Goal: Information Seeking & Learning: Learn about a topic

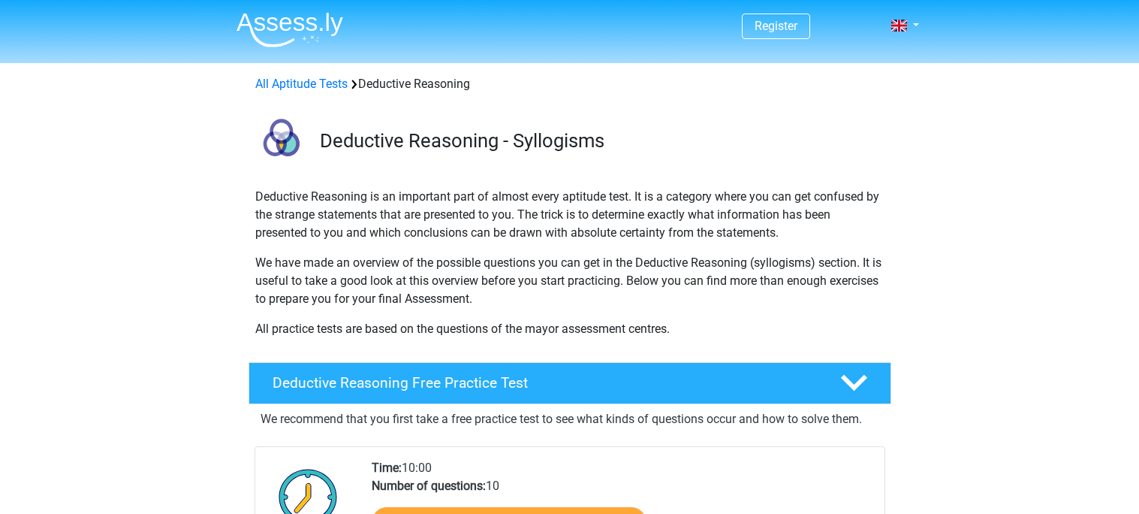
scroll to position [208, 0]
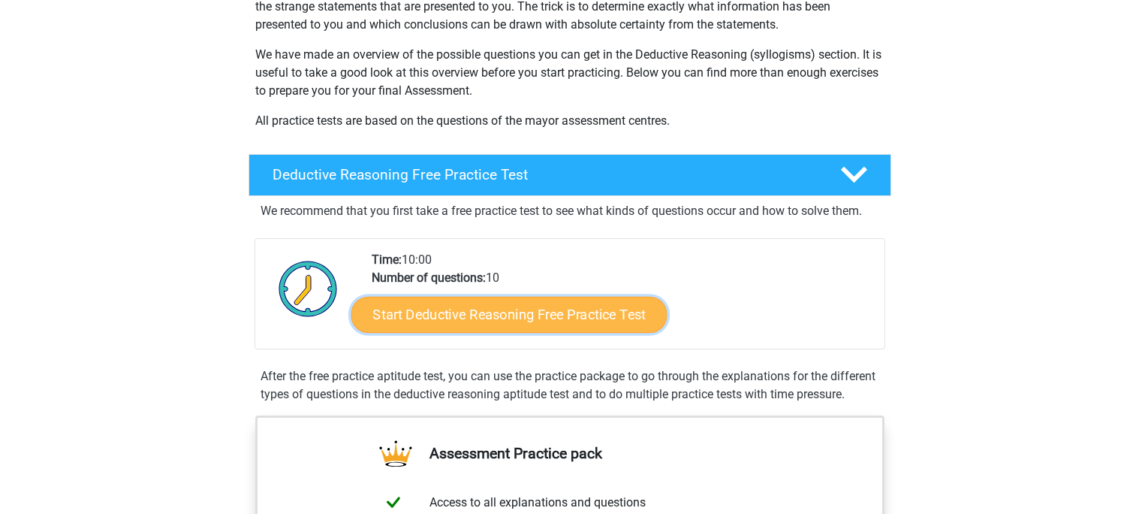
click at [598, 327] on link "Start Deductive Reasoning Free Practice Test" at bounding box center [509, 314] width 316 height 36
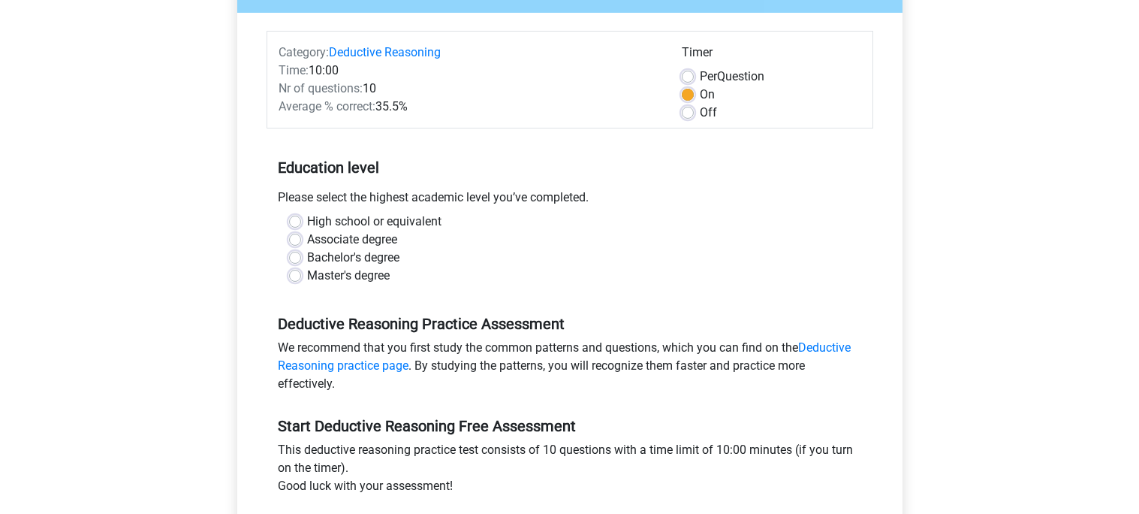
scroll to position [179, 0]
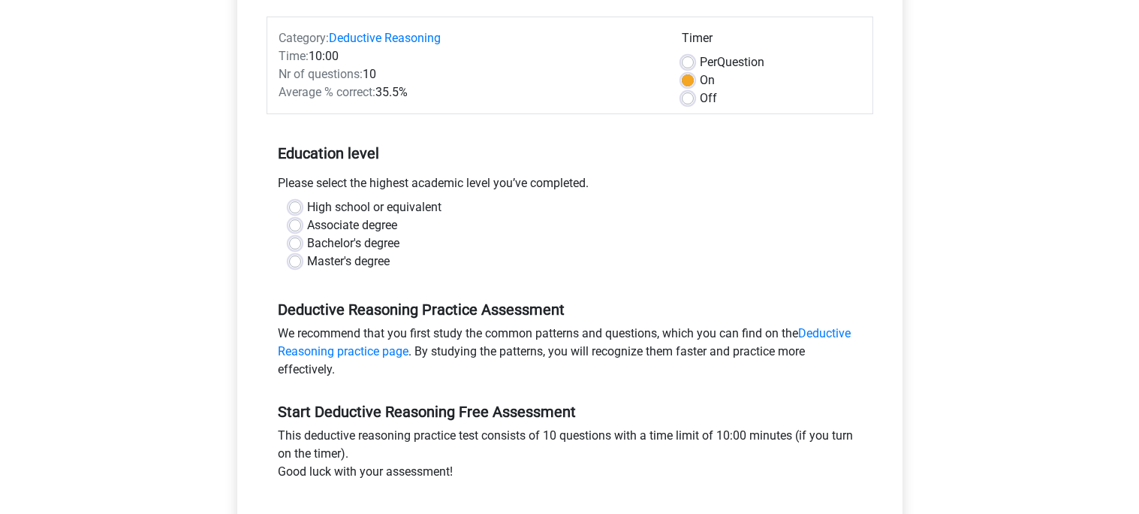
click at [309, 211] on label "High school or equivalent" at bounding box center [374, 207] width 134 height 18
click at [301, 211] on input "High school or equivalent" at bounding box center [295, 205] width 12 height 15
radio input "true"
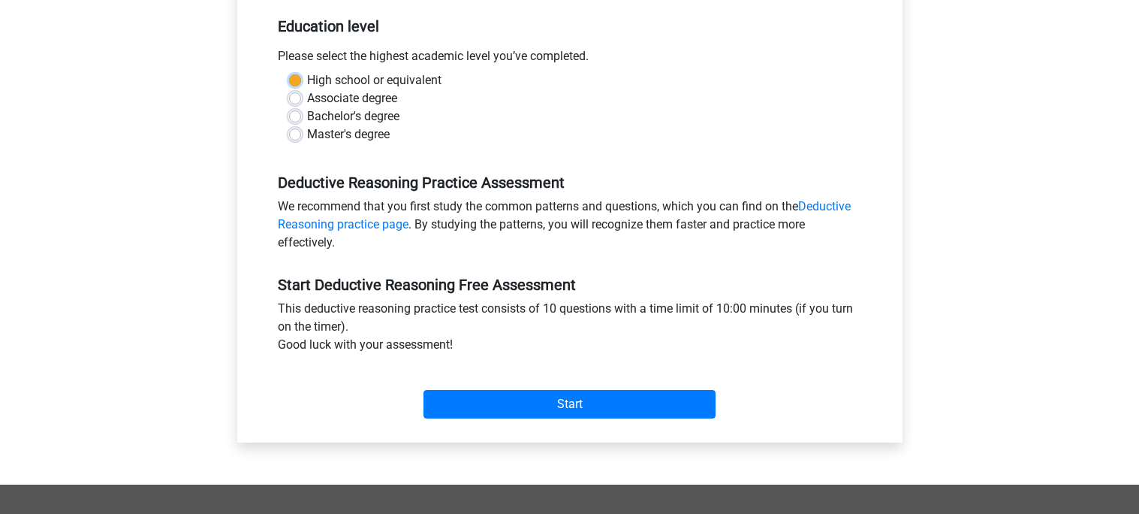
scroll to position [309, 0]
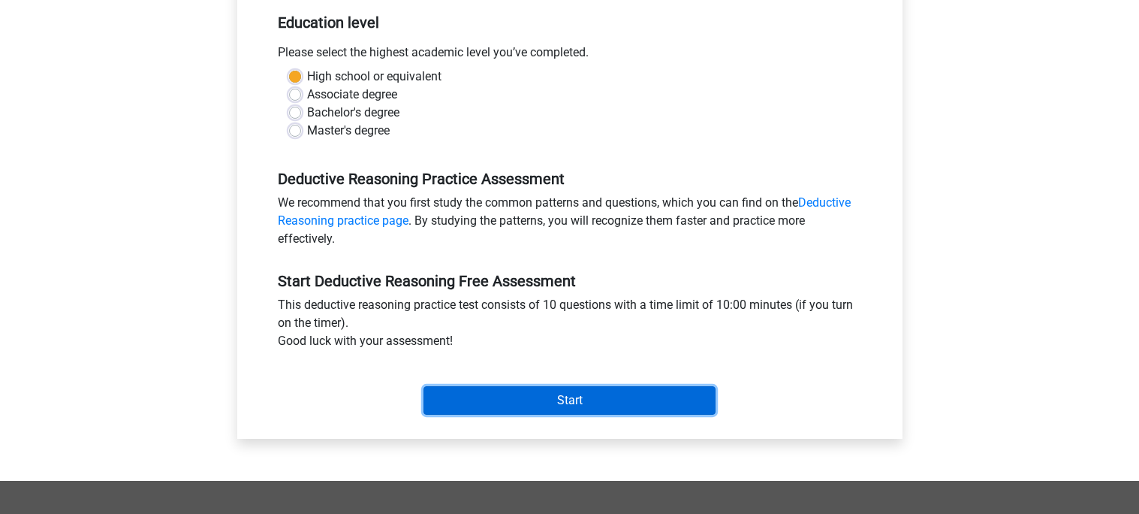
click at [493, 392] on input "Start" at bounding box center [569, 400] width 292 height 29
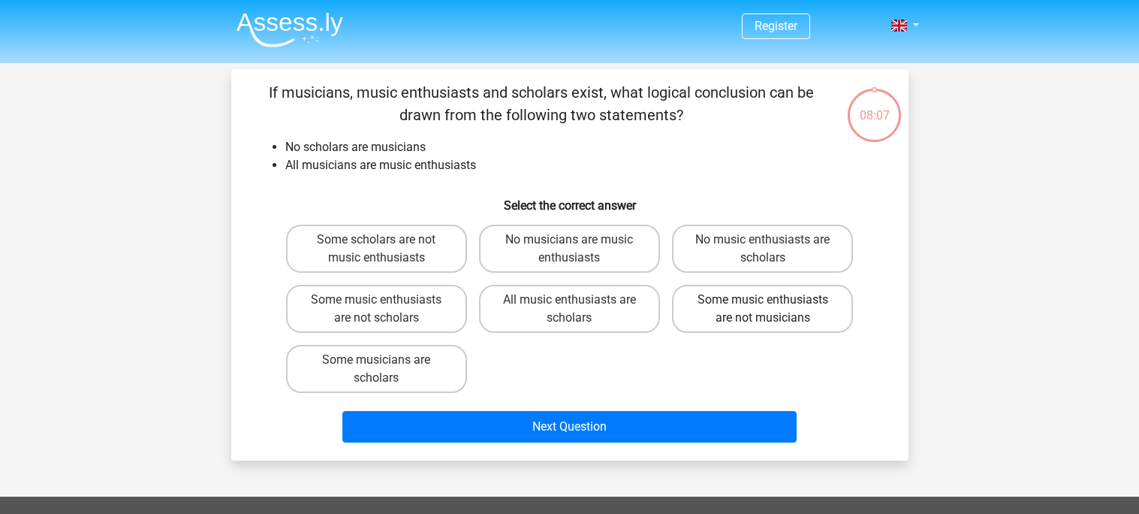
click at [776, 294] on label "Some music enthusiasts are not musicians" at bounding box center [762, 309] width 181 height 48
click at [773, 300] on input "Some music enthusiasts are not musicians" at bounding box center [768, 305] width 10 height 10
radio input "true"
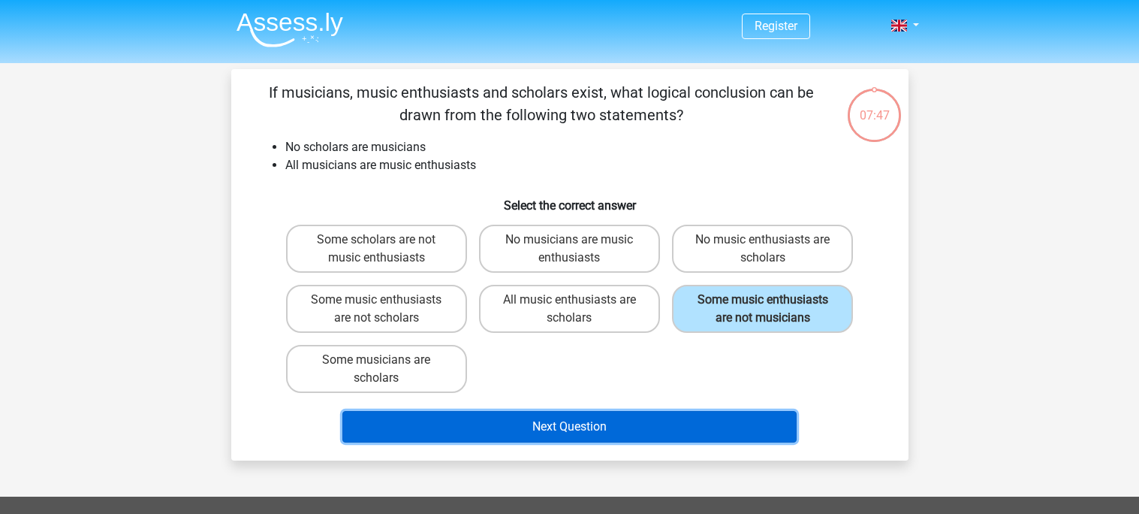
click at [517, 418] on button "Next Question" at bounding box center [569, 427] width 454 height 32
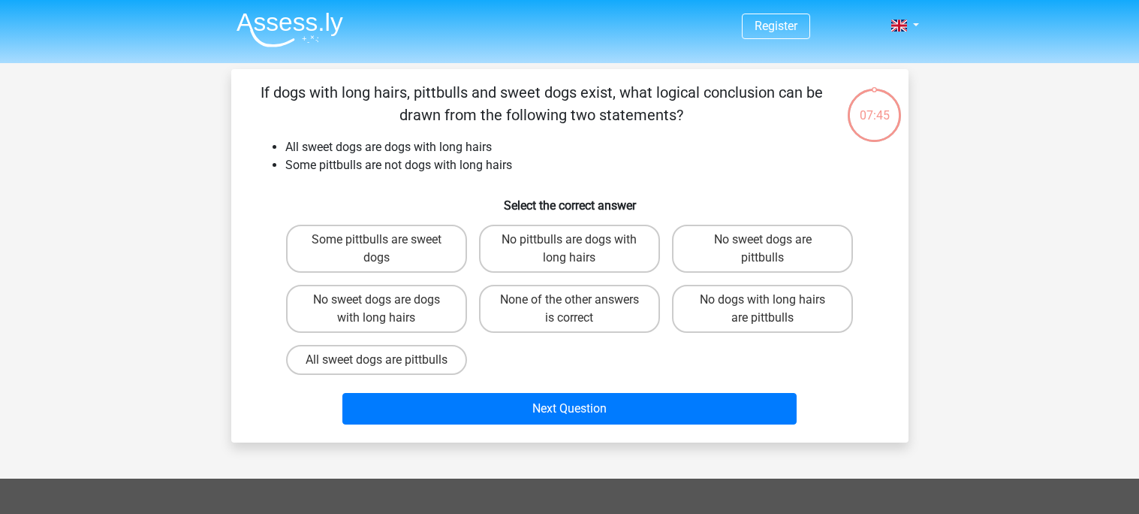
scroll to position [69, 0]
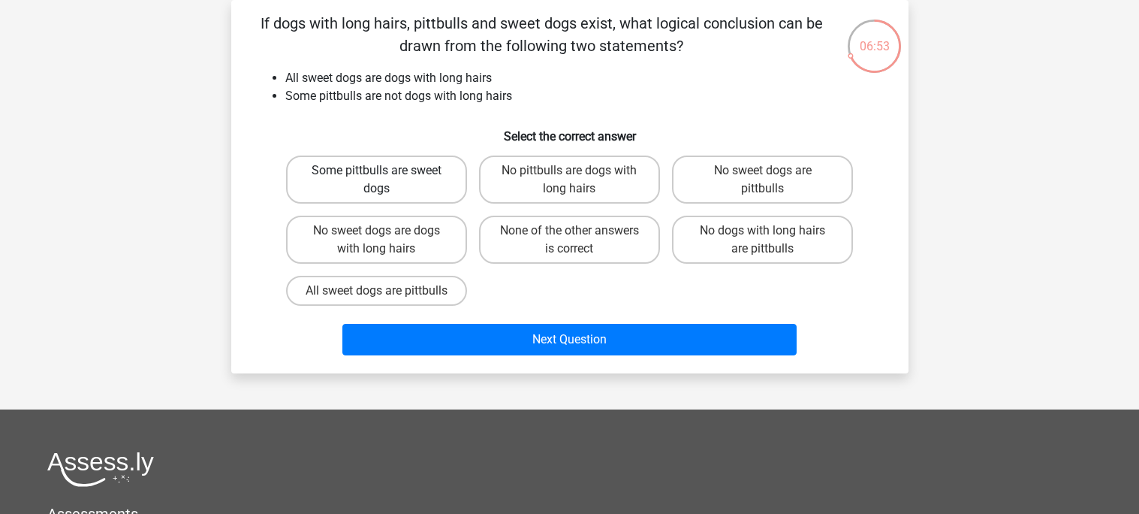
click at [417, 189] on label "Some pittbulls are sweet dogs" at bounding box center [376, 179] width 181 height 48
click at [386, 180] on input "Some pittbulls are sweet dogs" at bounding box center [381, 175] width 10 height 10
radio input "true"
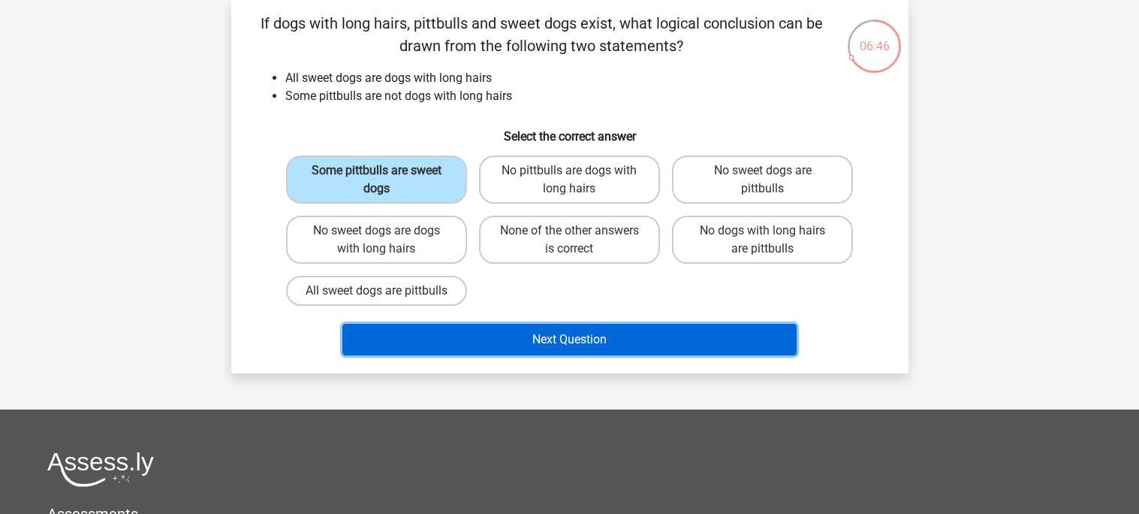
click at [636, 355] on button "Next Question" at bounding box center [569, 340] width 454 height 32
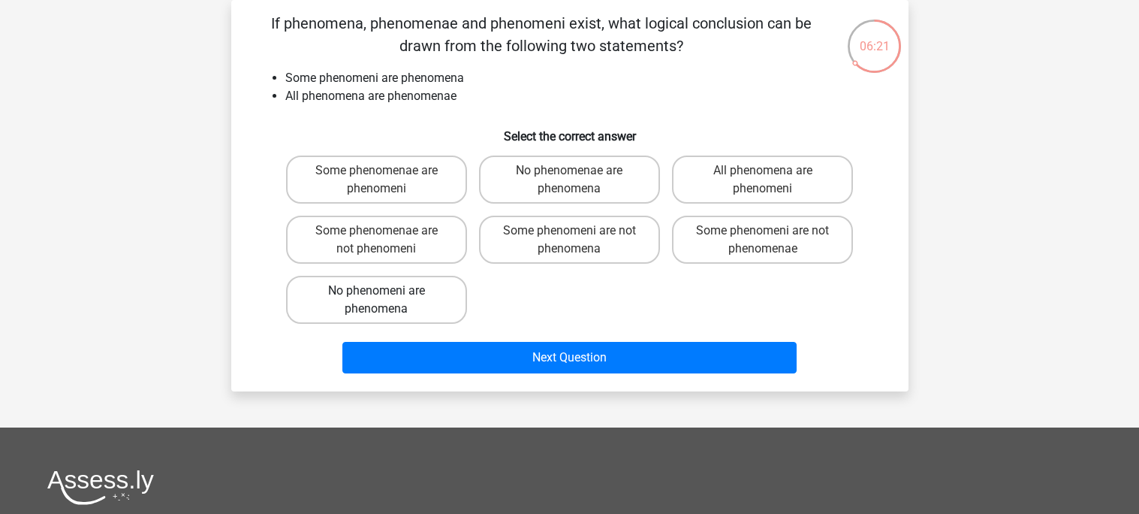
click at [435, 311] on label "No phenomeni are phenomena" at bounding box center [376, 300] width 181 height 48
click at [386, 300] on input "No phenomeni are phenomena" at bounding box center [381, 296] width 10 height 10
radio input "true"
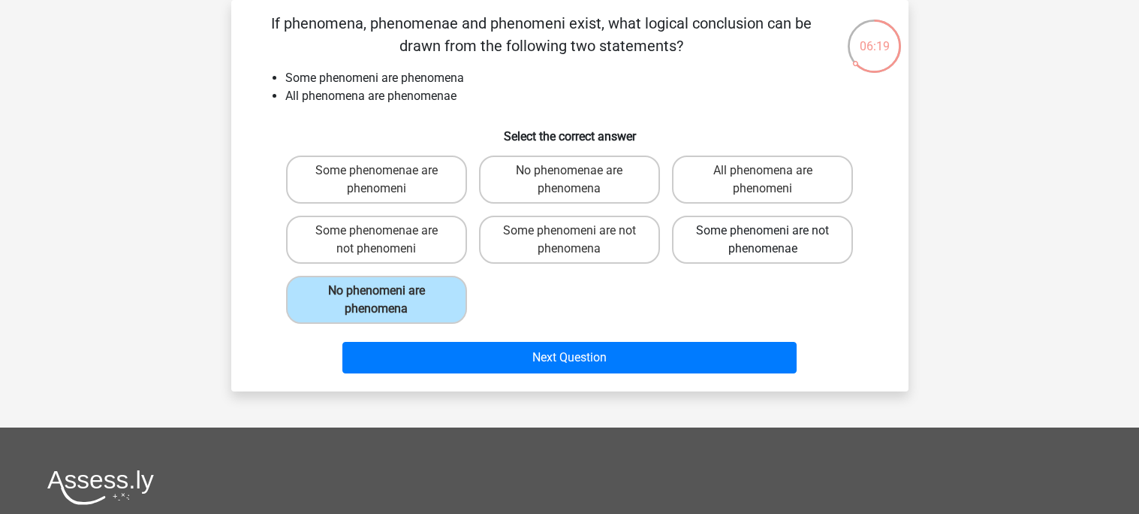
click at [833, 231] on label "Some phenomeni are not phenomenae" at bounding box center [762, 239] width 181 height 48
click at [773, 231] on input "Some phenomeni are not phenomenae" at bounding box center [768, 235] width 10 height 10
radio input "true"
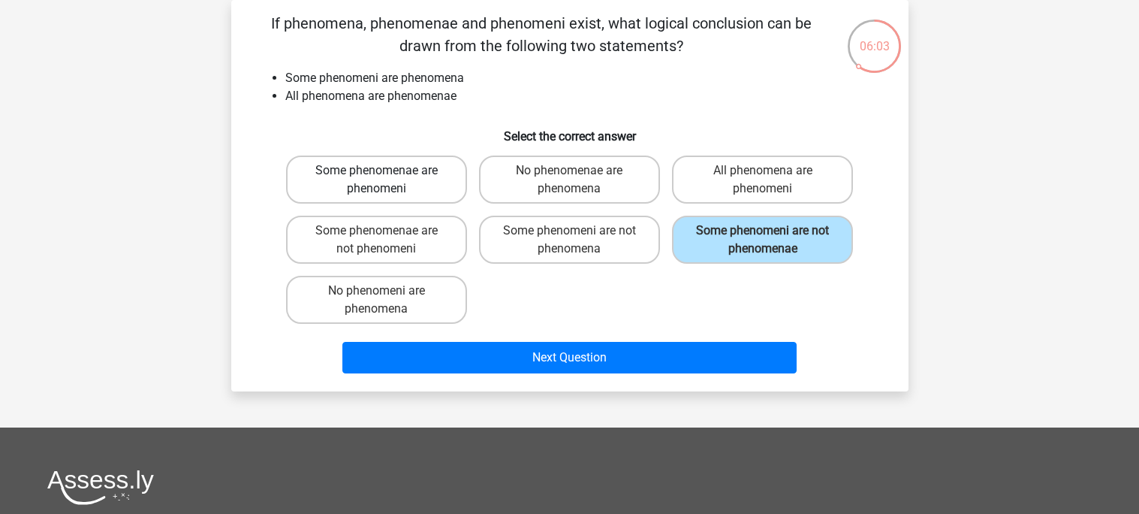
click at [418, 185] on label "Some phenomenae are phenomeni" at bounding box center [376, 179] width 181 height 48
click at [386, 180] on input "Some phenomenae are phenomeni" at bounding box center [381, 175] width 10 height 10
radio input "true"
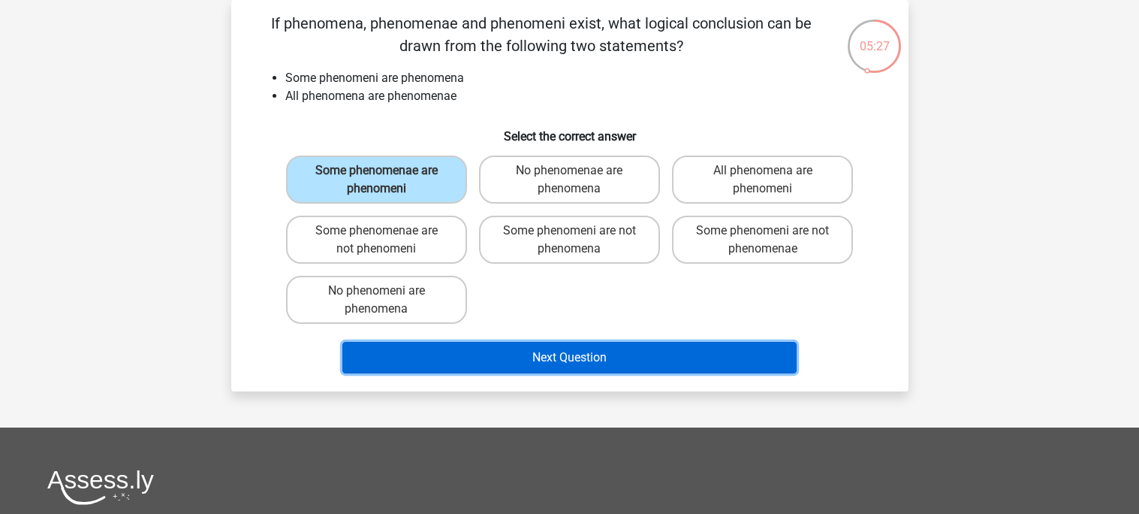
click at [574, 358] on button "Next Question" at bounding box center [569, 358] width 454 height 32
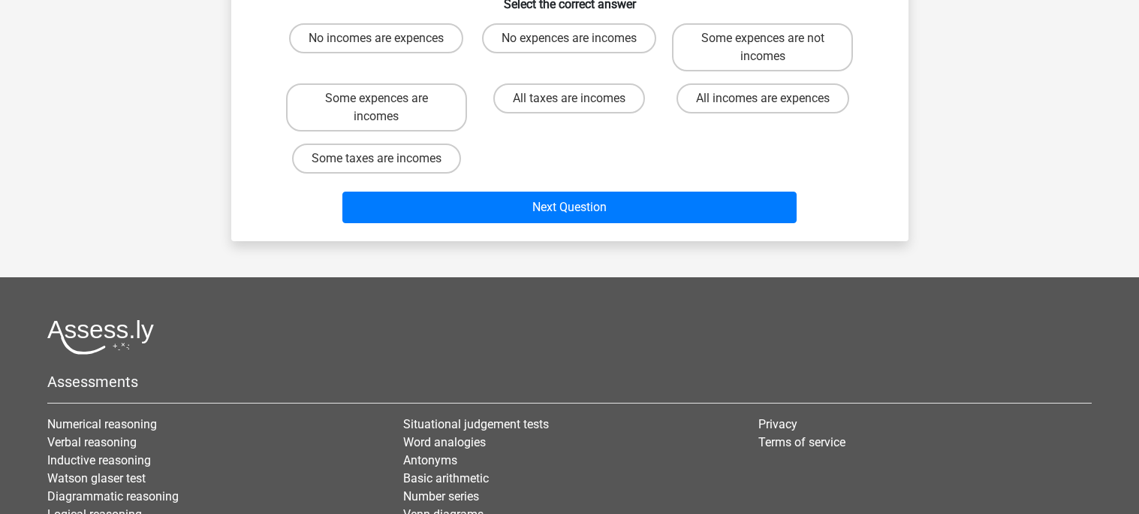
scroll to position [0, 0]
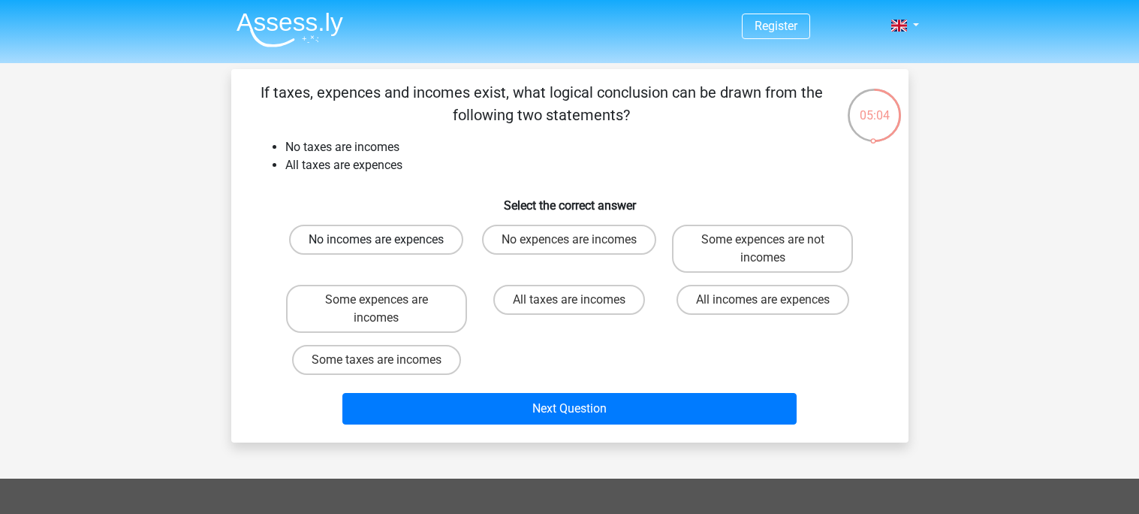
click at [433, 249] on label "No incomes are expences" at bounding box center [376, 239] width 174 height 30
click at [386, 249] on input "No incomes are expences" at bounding box center [381, 244] width 10 height 10
radio input "true"
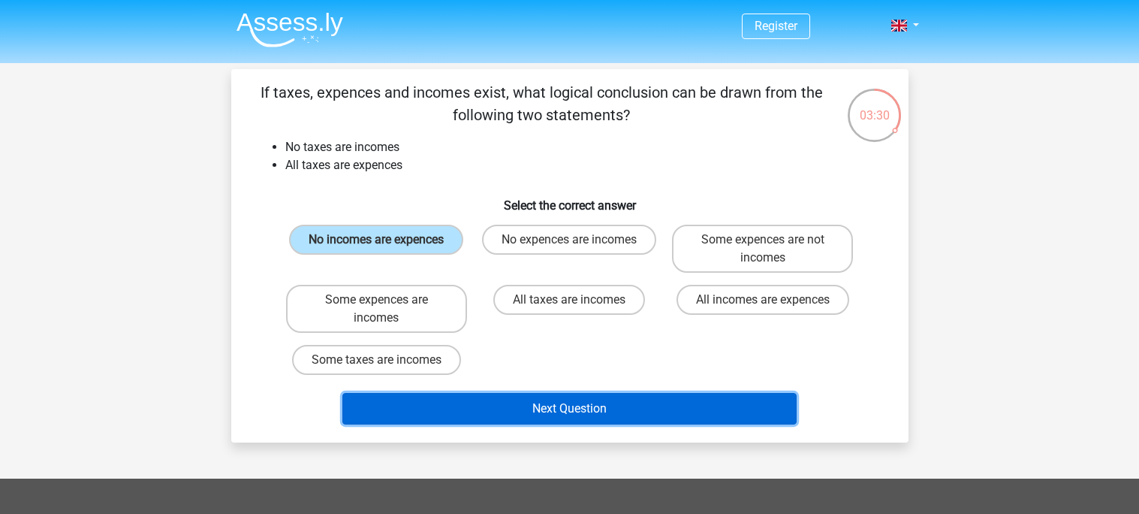
click at [688, 418] on button "Next Question" at bounding box center [569, 409] width 454 height 32
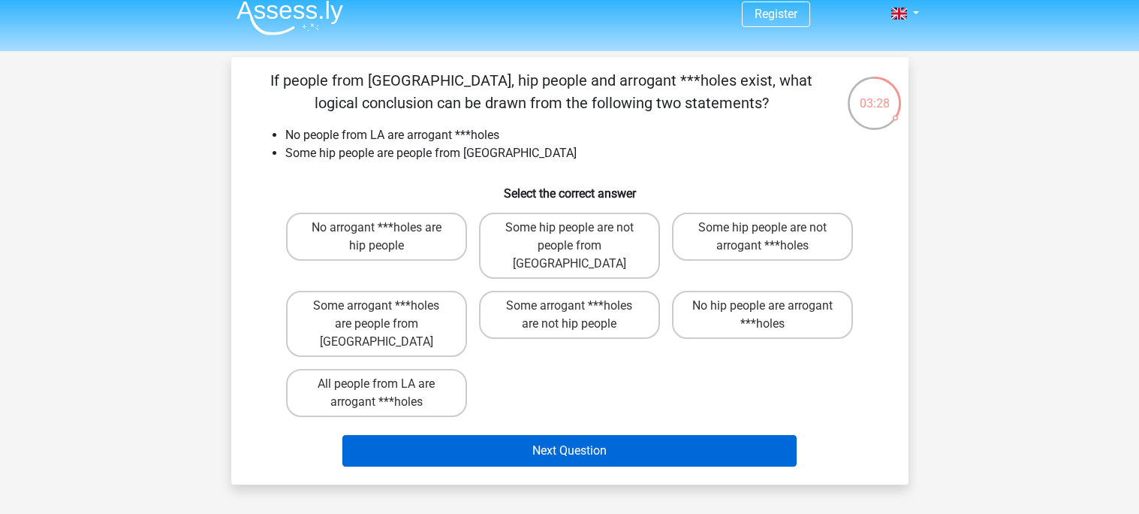
scroll to position [10, 0]
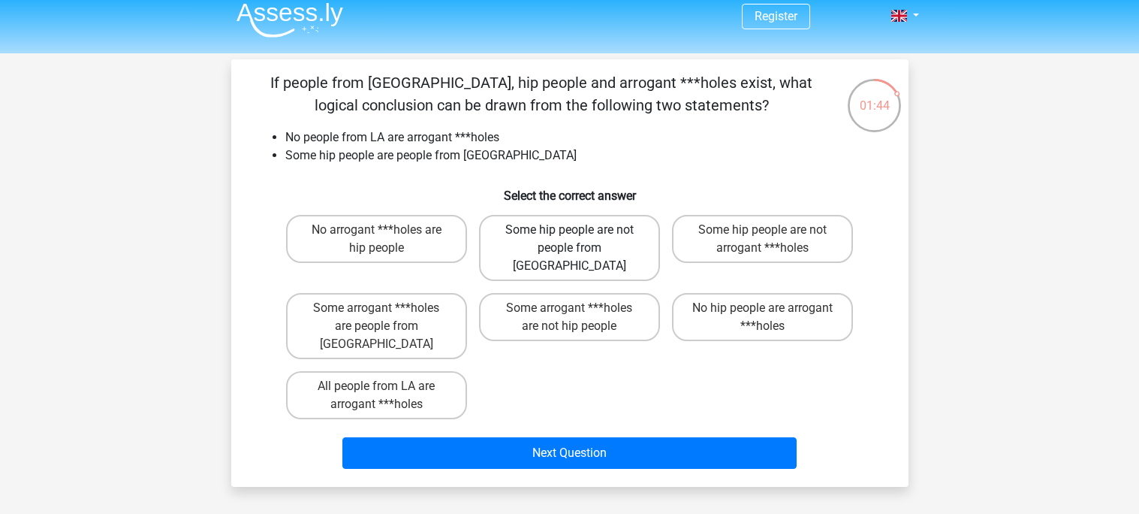
click at [625, 240] on label "Some hip people are not people from [GEOGRAPHIC_DATA]" at bounding box center [569, 248] width 181 height 66
click at [579, 239] on input "Some hip people are not people from [GEOGRAPHIC_DATA]" at bounding box center [574, 235] width 10 height 10
radio input "true"
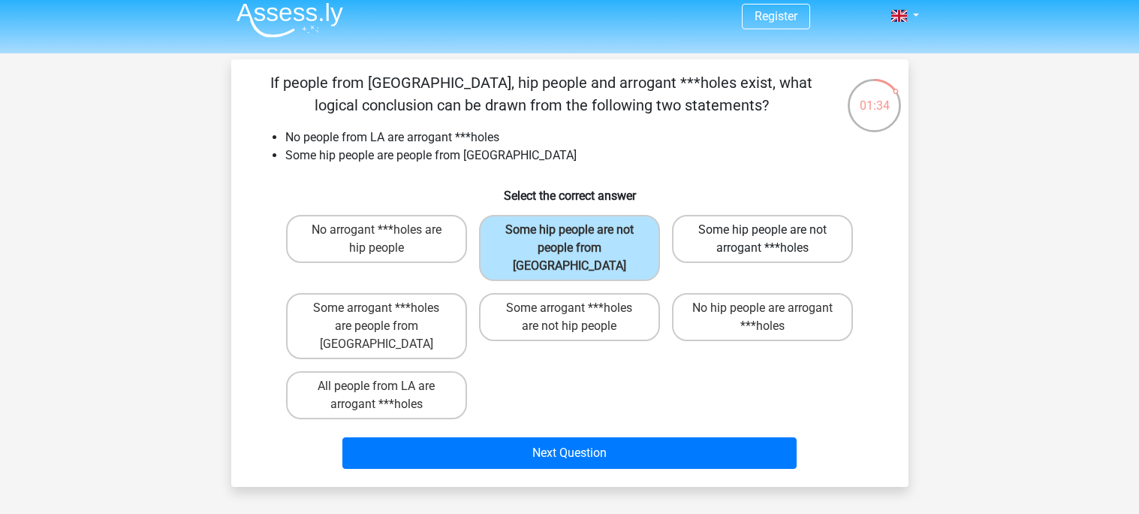
click at [754, 224] on label "Some hip people are not arrogant ***holes" at bounding box center [762, 239] width 181 height 48
click at [763, 230] on input "Some hip people are not arrogant ***holes" at bounding box center [768, 235] width 10 height 10
radio input "true"
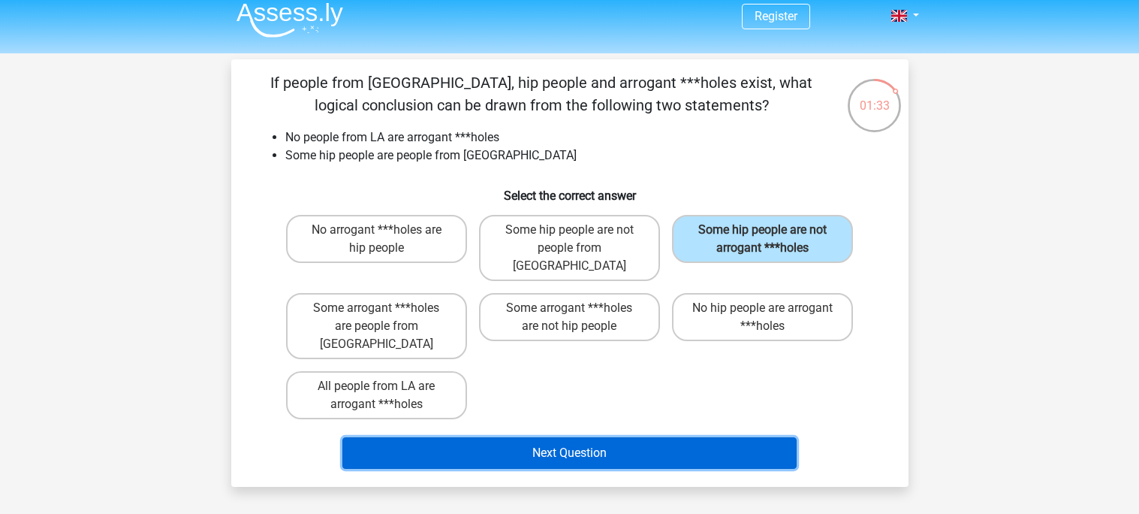
click at [700, 437] on button "Next Question" at bounding box center [569, 453] width 454 height 32
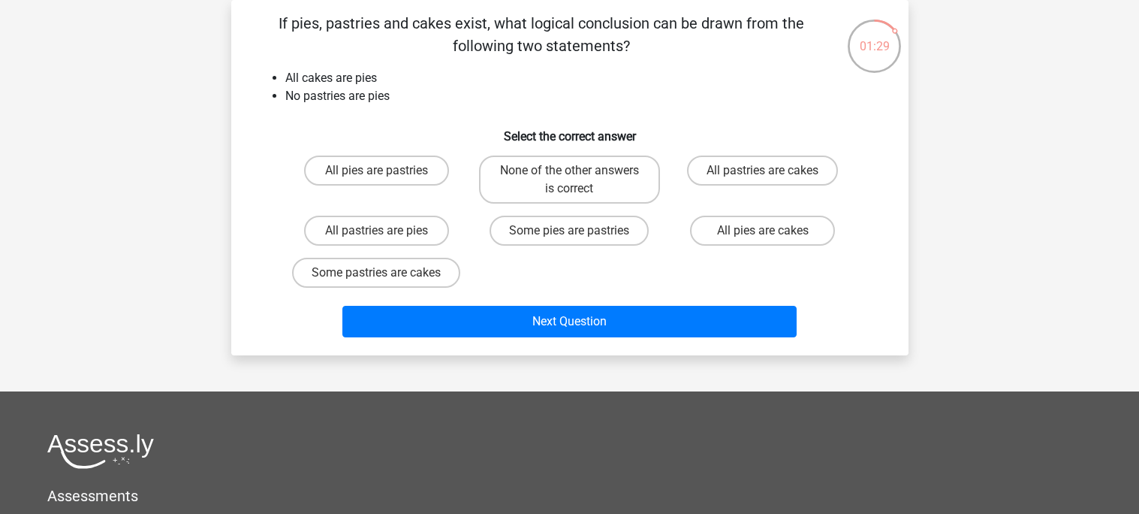
scroll to position [0, 0]
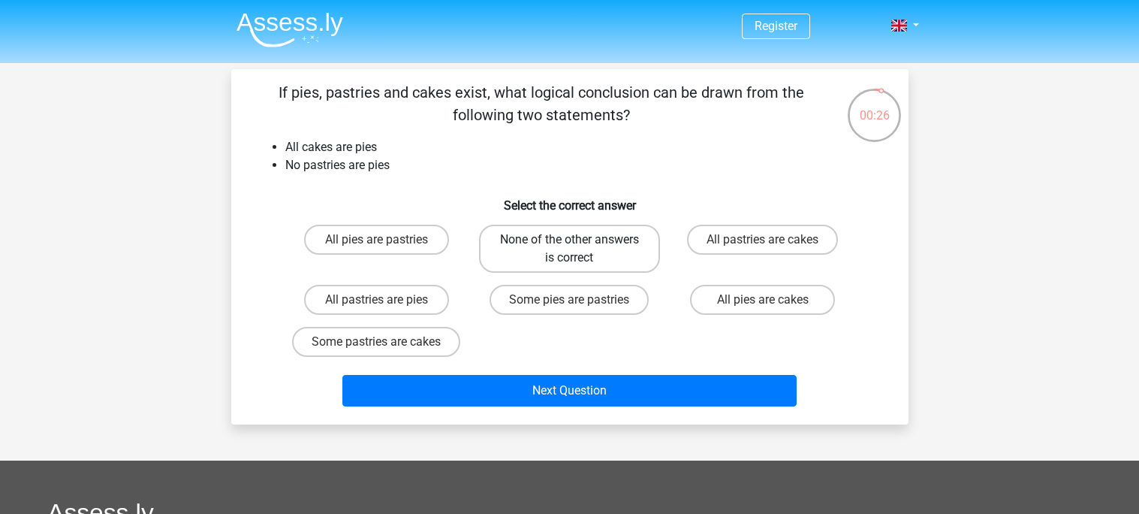
click at [565, 261] on label "None of the other answers is correct" at bounding box center [569, 248] width 181 height 48
click at [569, 249] on input "None of the other answers is correct" at bounding box center [574, 244] width 10 height 10
radio input "true"
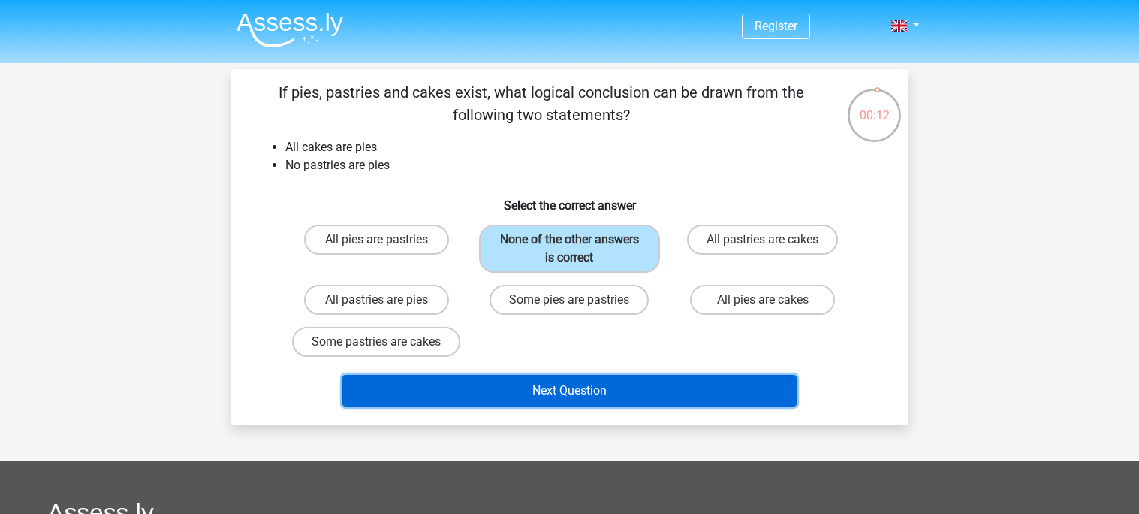
click at [736, 382] on button "Next Question" at bounding box center [569, 391] width 454 height 32
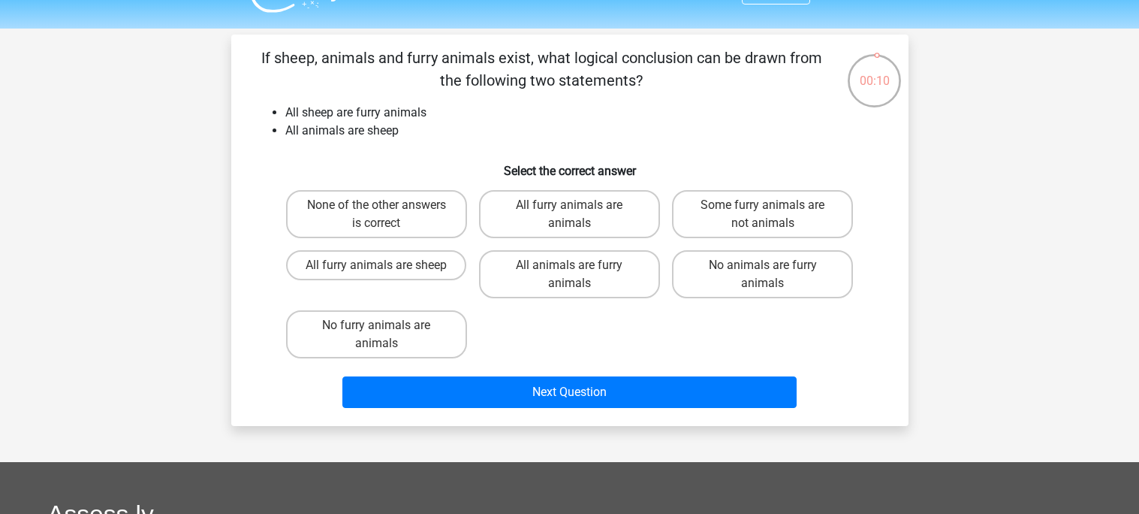
scroll to position [32, 0]
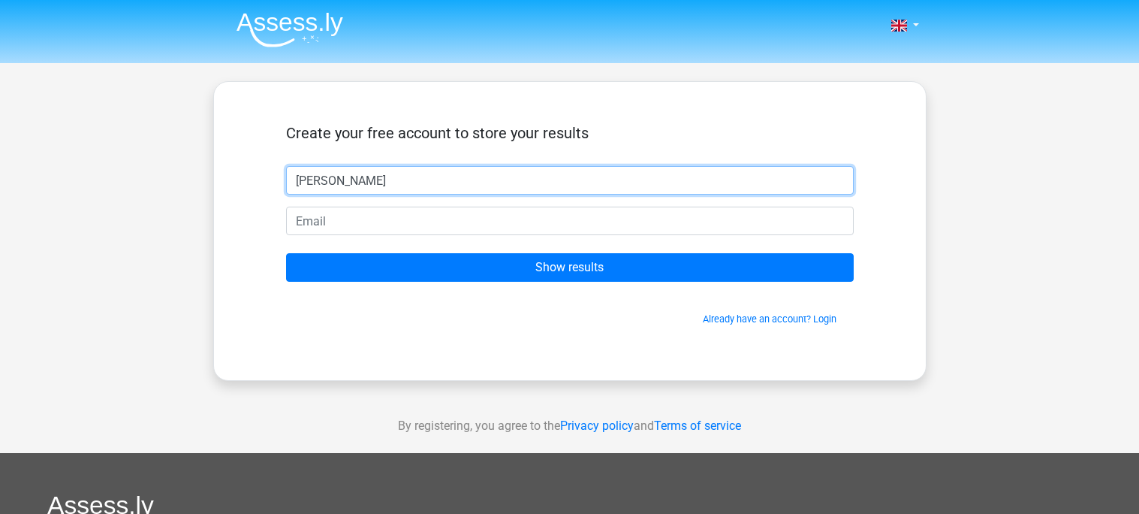
type input "joe"
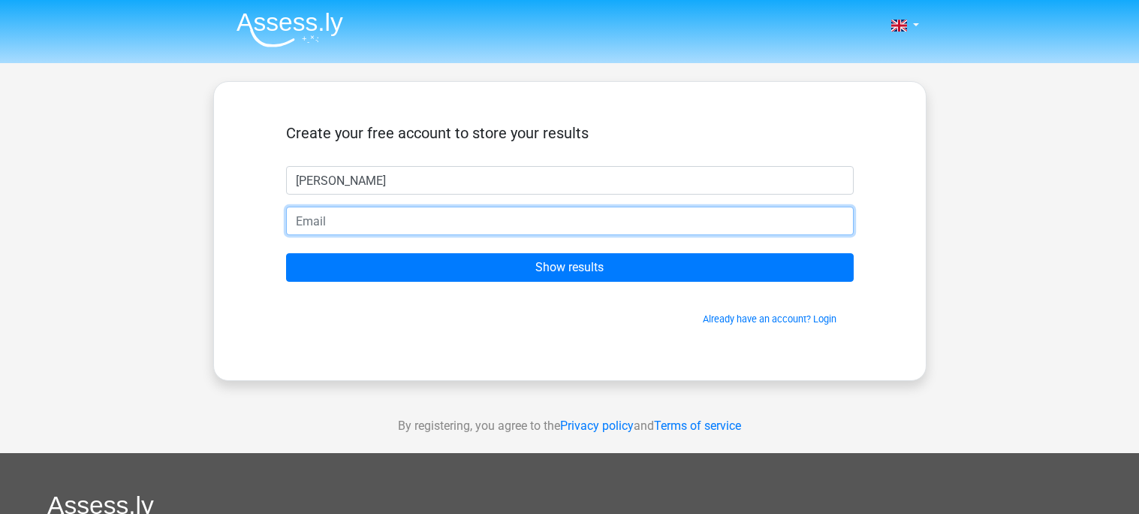
click at [562, 227] on input "email" at bounding box center [570, 220] width 568 height 29
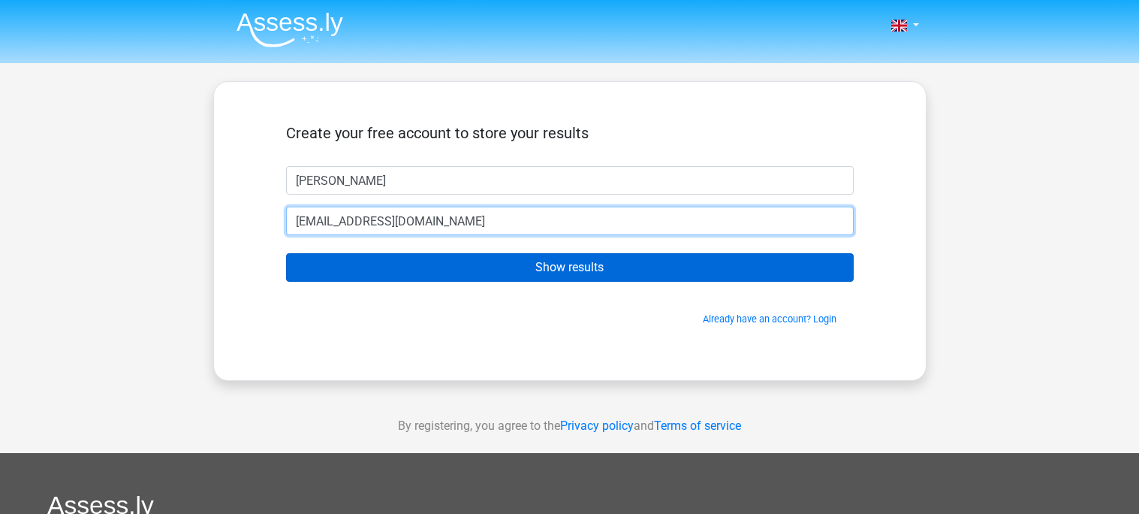
type input "reidchisholm3@gmail.com"
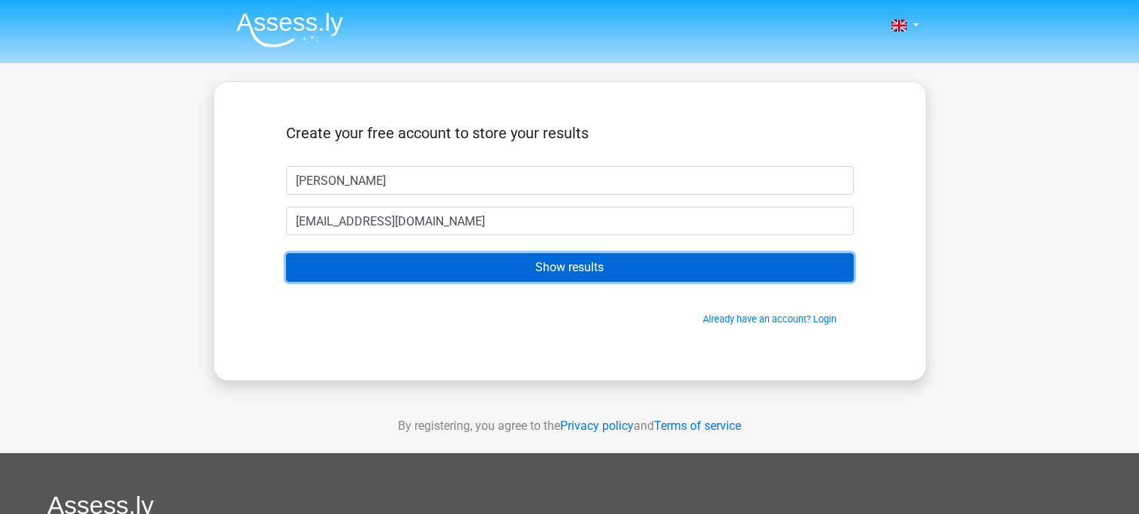
click at [439, 257] on input "Show results" at bounding box center [570, 267] width 568 height 29
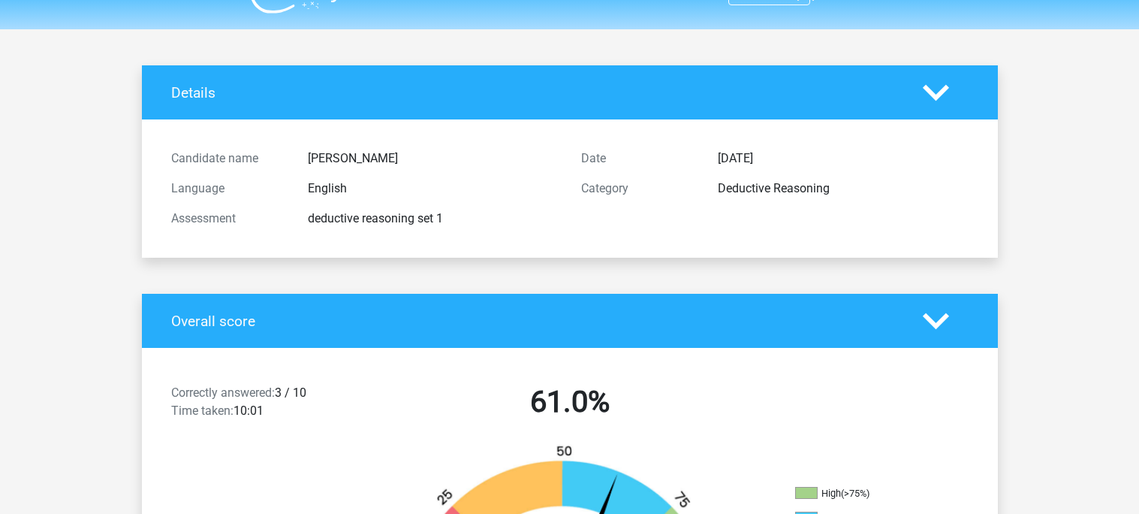
scroll to position [29, 0]
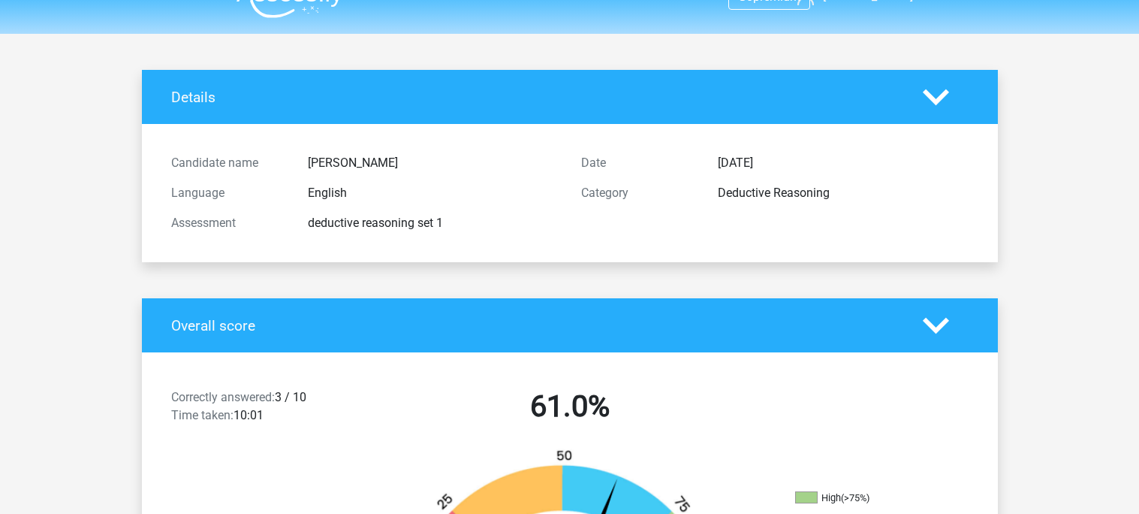
click at [932, 89] on icon at bounding box center [936, 97] width 26 height 26
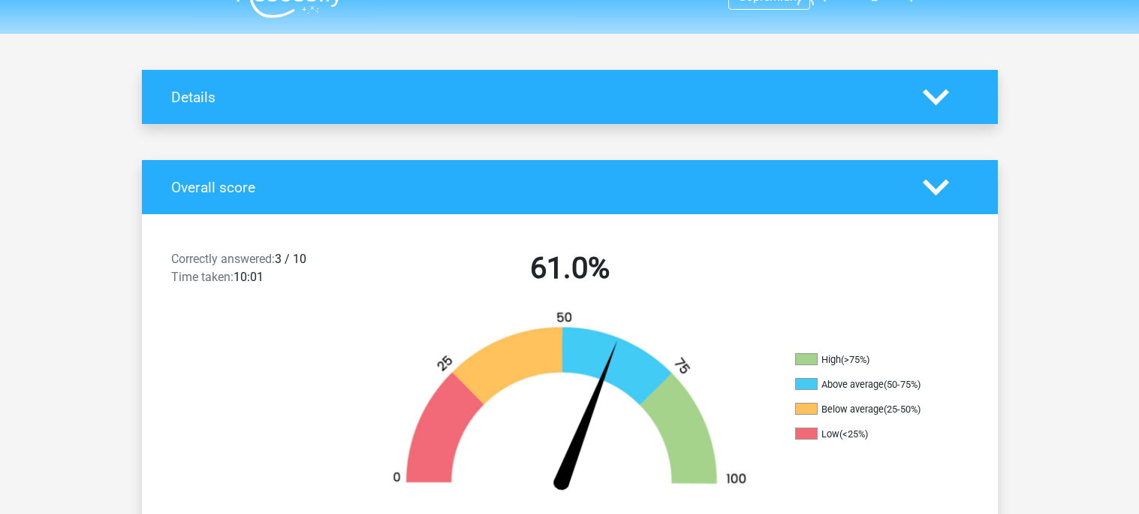
click at [932, 89] on icon at bounding box center [936, 97] width 26 height 26
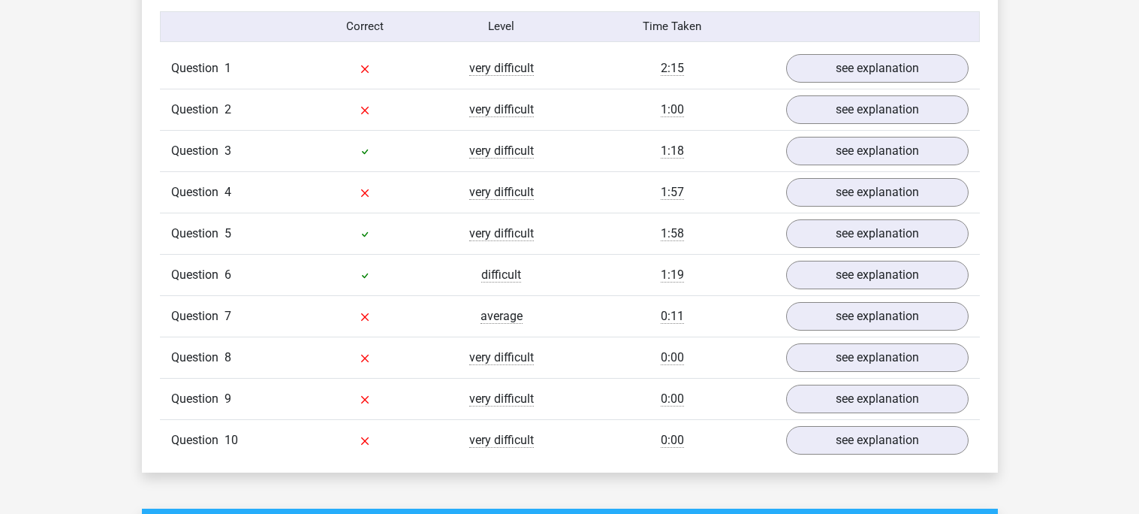
scroll to position [1207, 0]
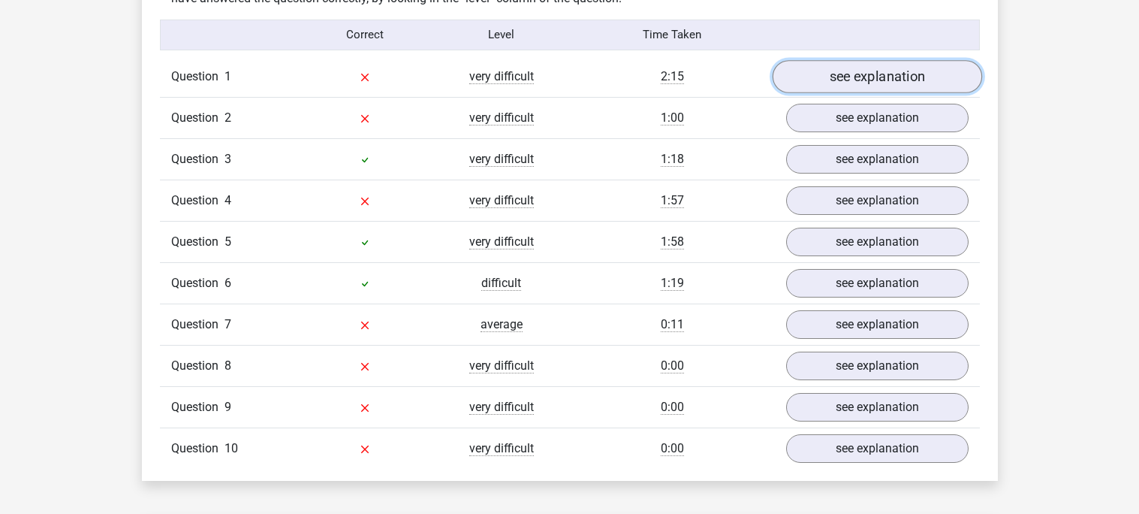
click at [850, 81] on link "see explanation" at bounding box center [876, 76] width 209 height 33
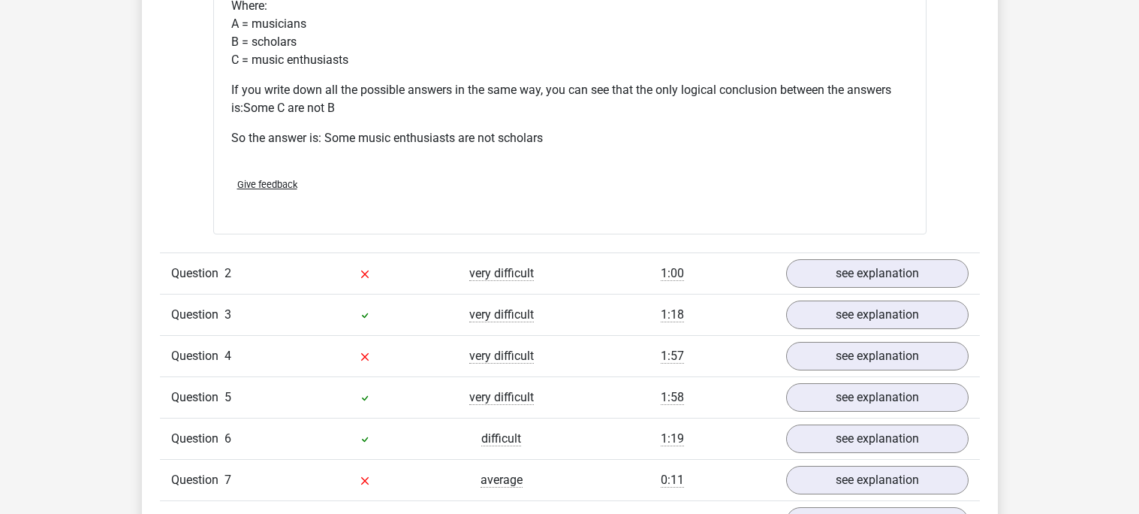
scroll to position [1673, 0]
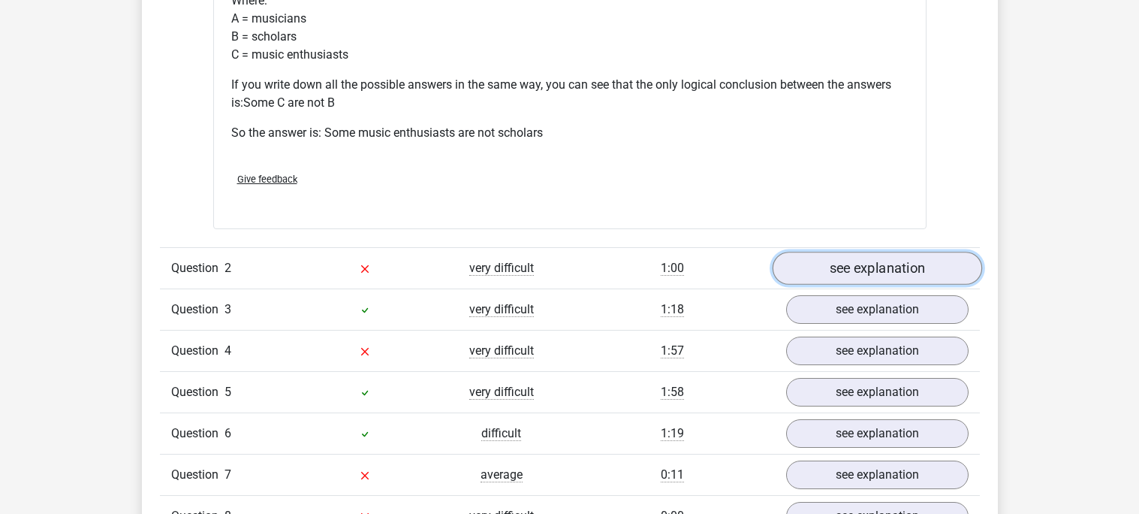
click at [847, 261] on link "see explanation" at bounding box center [876, 268] width 209 height 33
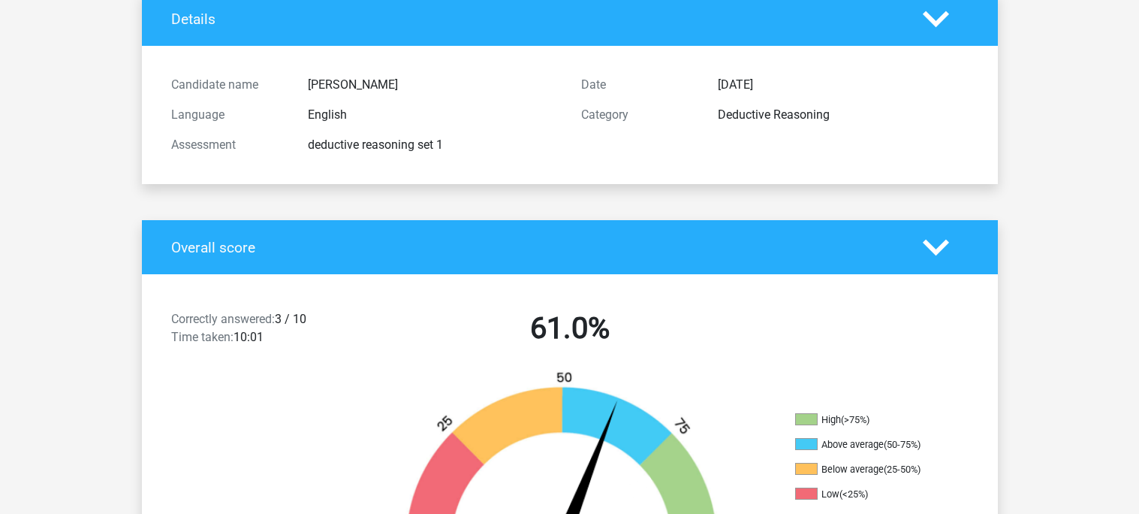
scroll to position [0, 0]
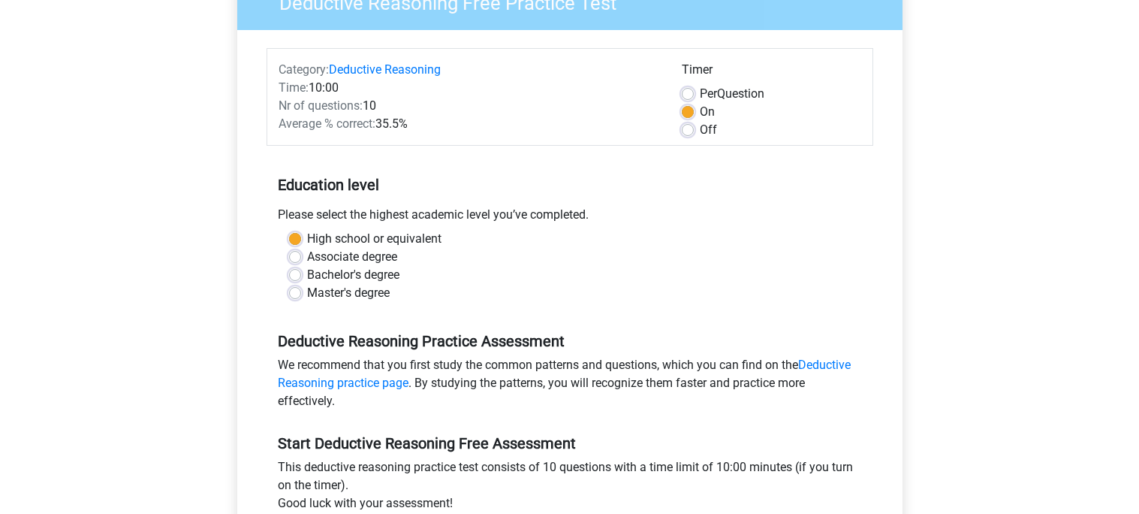
scroll to position [146, 0]
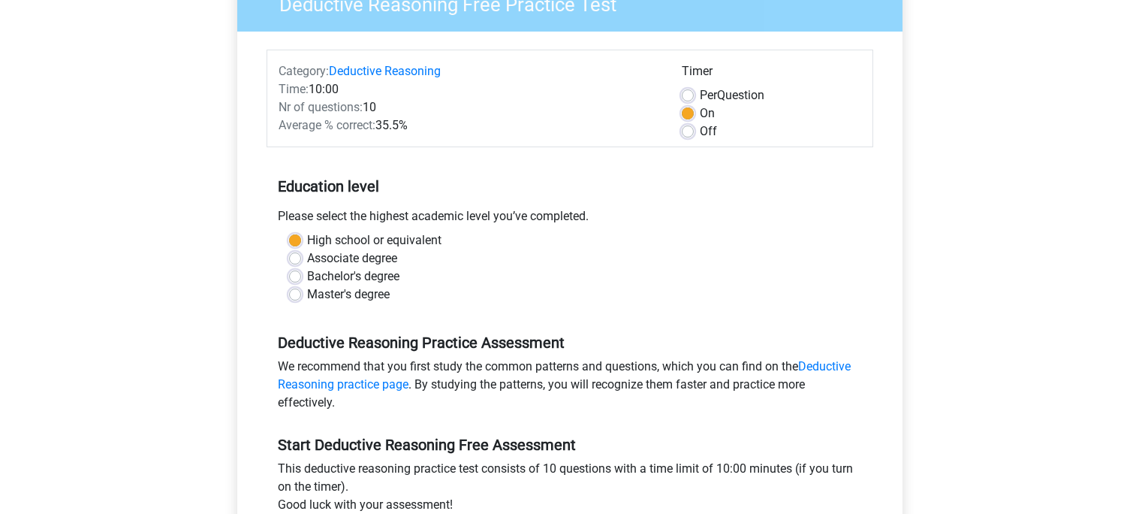
click at [700, 131] on label "Off" at bounding box center [708, 131] width 17 height 18
click at [682, 131] on input "Off" at bounding box center [688, 129] width 12 height 15
radio input "true"
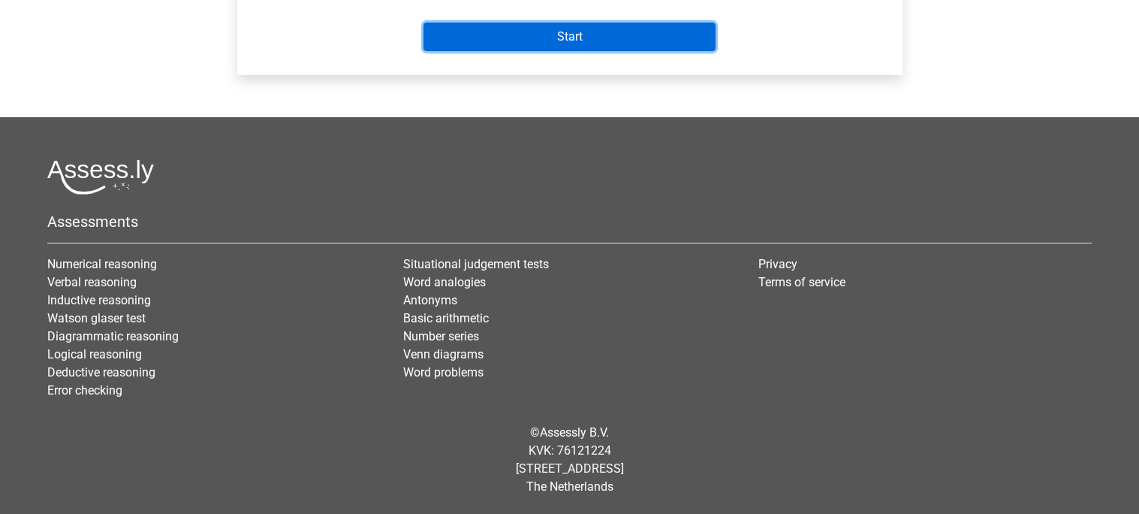
click at [498, 23] on input "Start" at bounding box center [569, 37] width 292 height 29
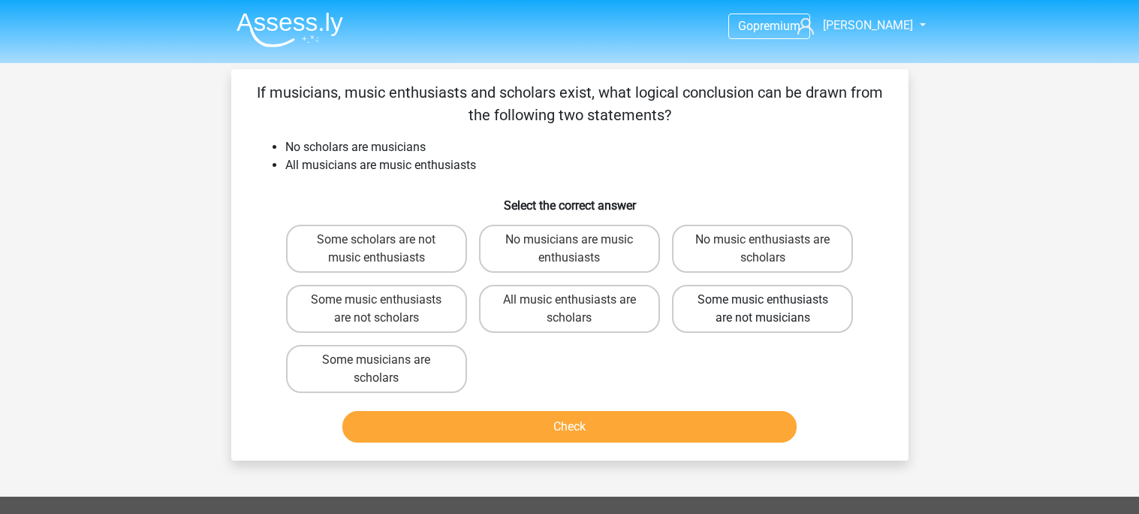
click at [728, 291] on label "Some music enthusiasts are not musicians" at bounding box center [762, 309] width 181 height 48
click at [763, 300] on input "Some music enthusiasts are not musicians" at bounding box center [768, 305] width 10 height 10
radio input "true"
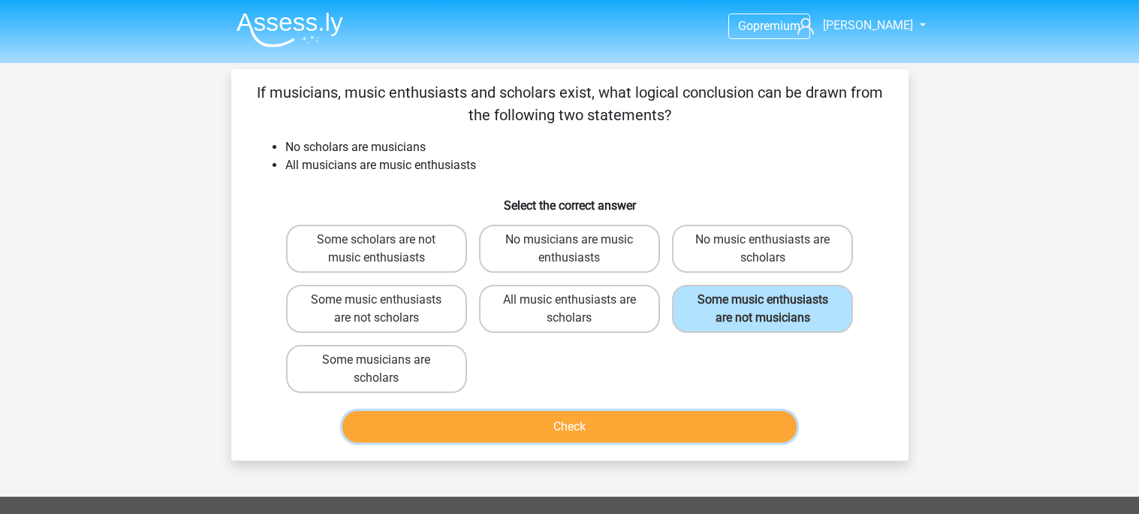
click at [713, 411] on button "Check" at bounding box center [569, 427] width 454 height 32
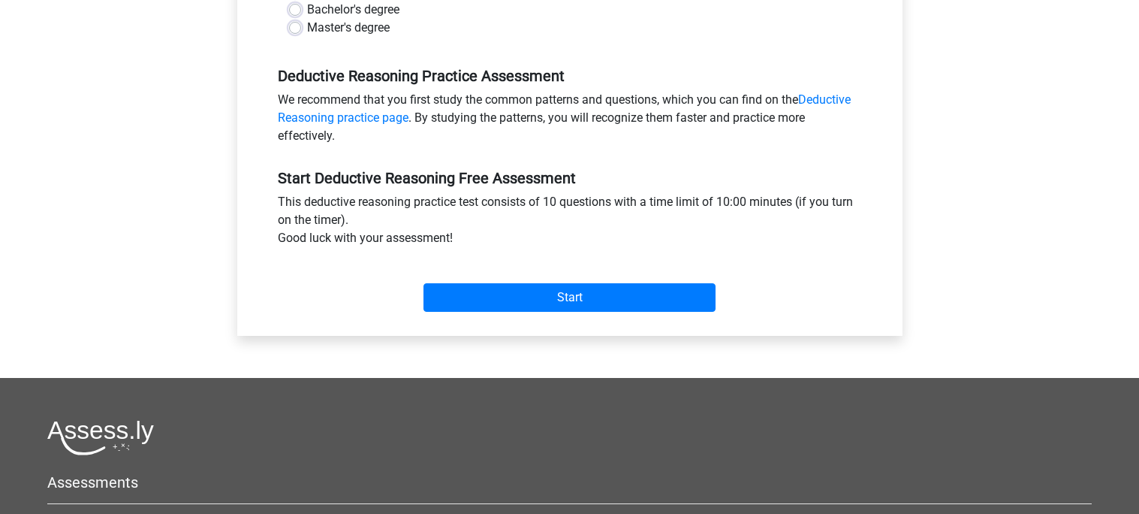
scroll to position [489, 0]
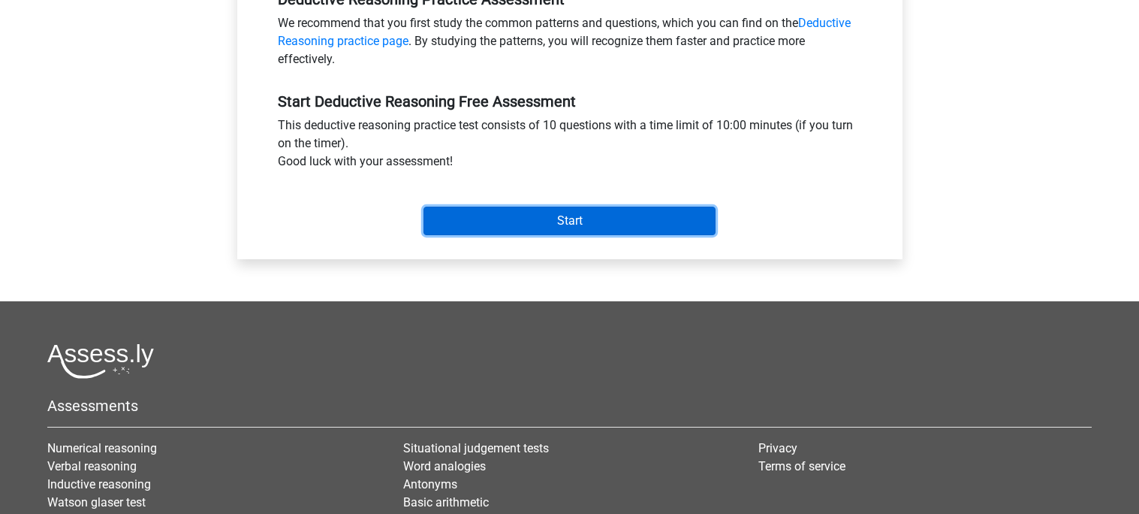
click at [659, 213] on input "Start" at bounding box center [569, 220] width 292 height 29
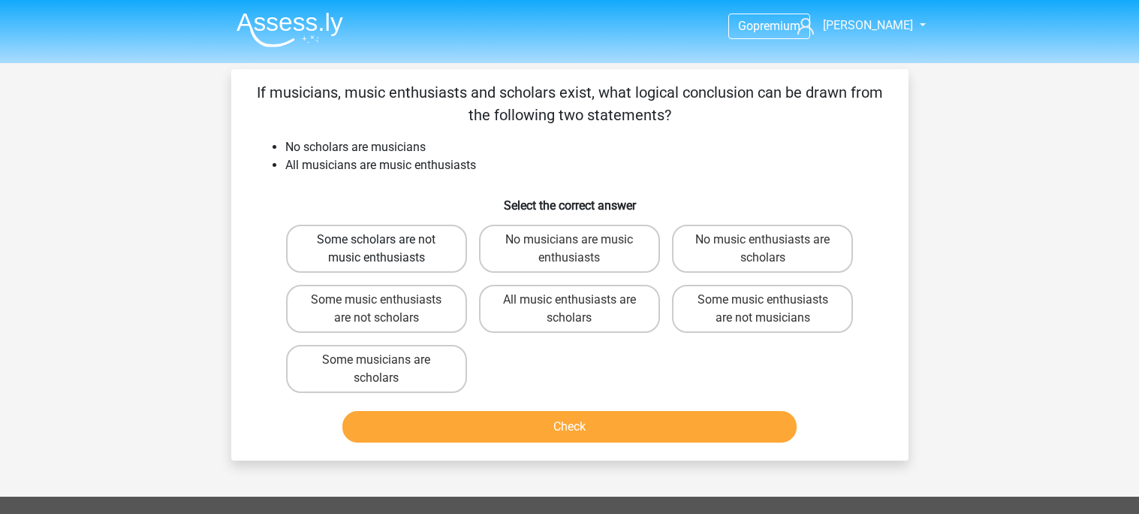
click at [403, 259] on label "Some scholars are not music enthusiasts" at bounding box center [376, 248] width 181 height 48
click at [386, 249] on input "Some scholars are not music enthusiasts" at bounding box center [381, 244] width 10 height 10
radio input "true"
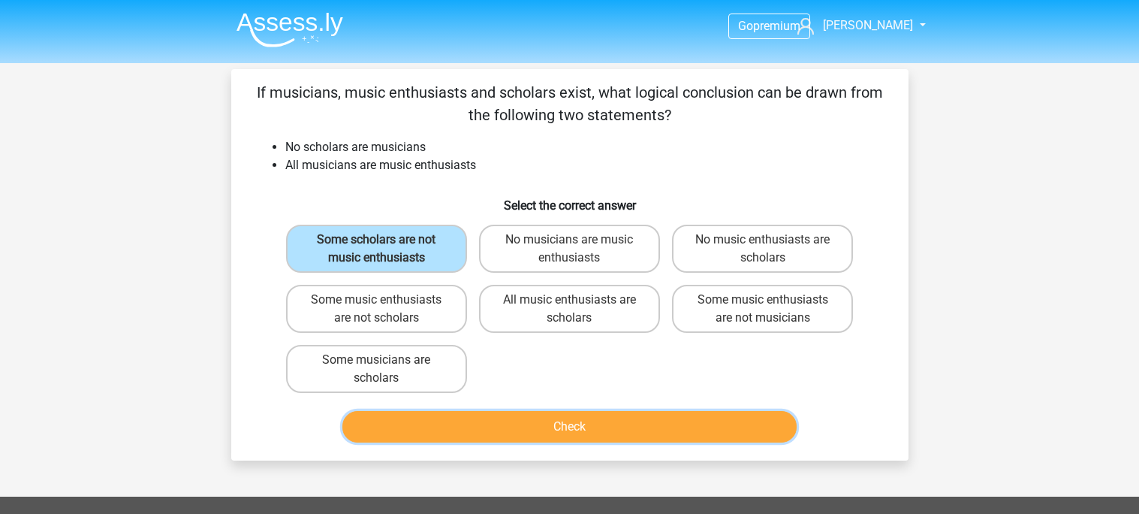
click at [457, 413] on button "Check" at bounding box center [569, 427] width 454 height 32
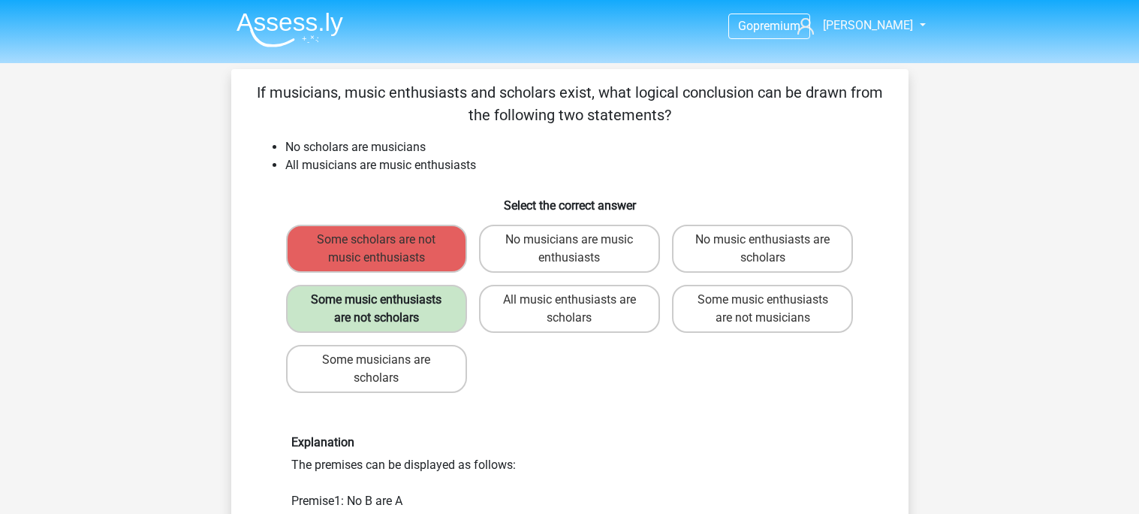
click at [358, 294] on label "Some music enthusiasts are not scholars" at bounding box center [376, 309] width 181 height 48
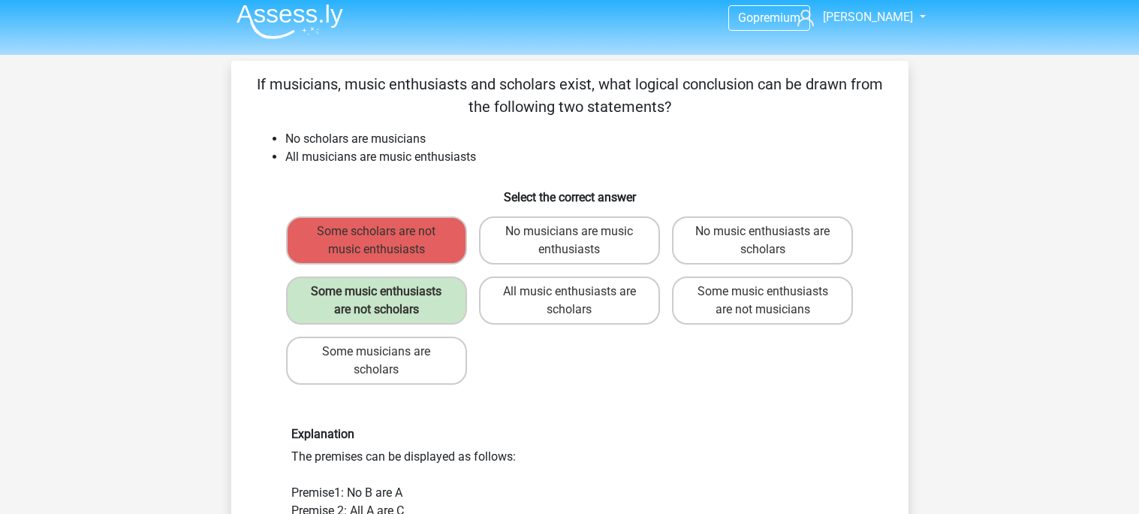
scroll to position [2, 0]
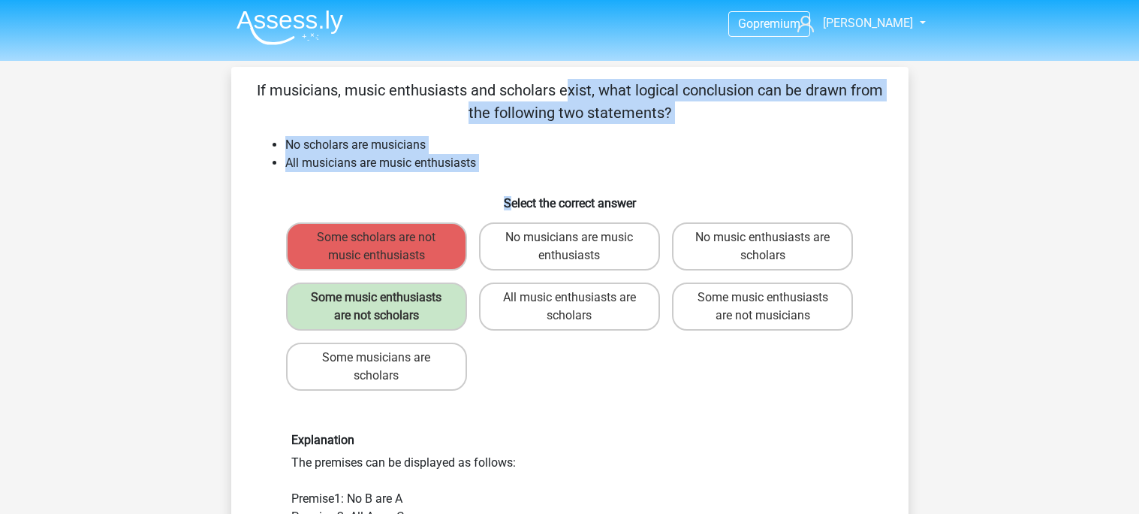
drag, startPoint x: 252, startPoint y: 83, endPoint x: 510, endPoint y: 176, distance: 274.5
click at [510, 176] on div "If musicians, music enthusiasts and scholars exist, what logical conclusion can…" at bounding box center [569, 435] width 665 height 712
click at [508, 174] on div "If musicians, music enthusiasts and scholars exist, what logical conclusion can…" at bounding box center [569, 435] width 665 height 712
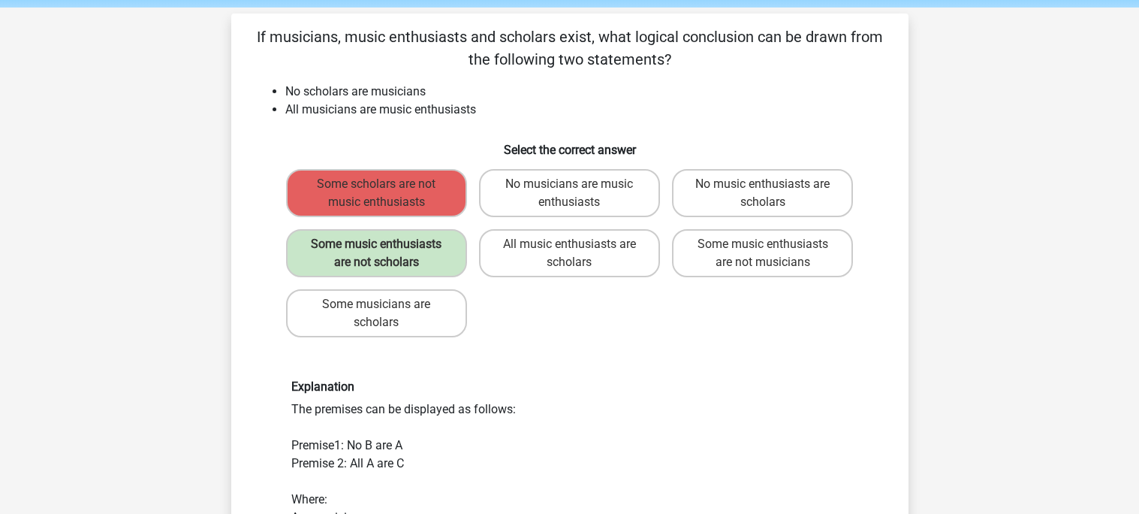
scroll to position [57, 0]
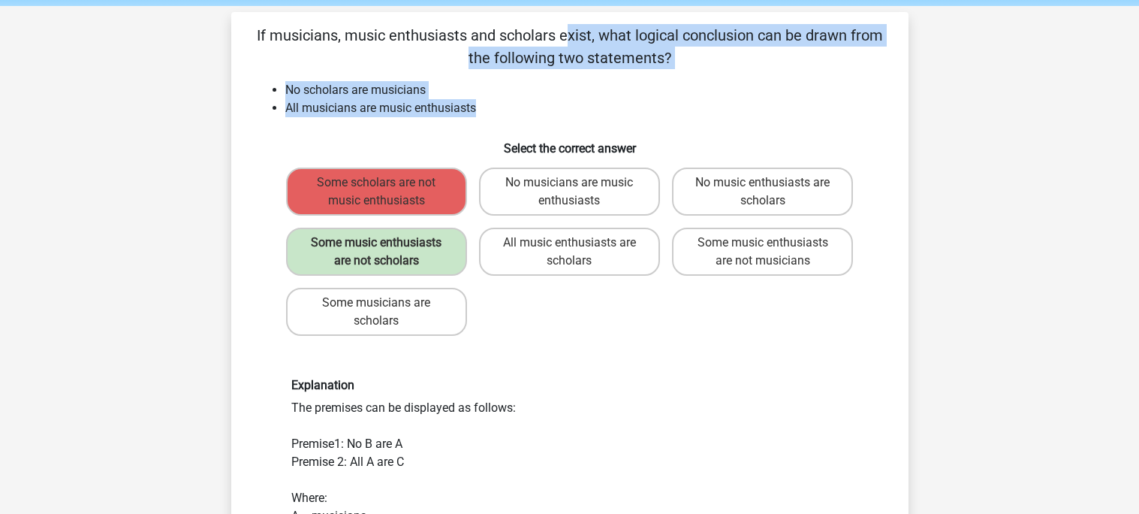
drag, startPoint x: 247, startPoint y: 28, endPoint x: 478, endPoint y: 102, distance: 242.9
click at [478, 102] on div "If musicians, music enthusiasts and scholars exist, what logical conclusion can…" at bounding box center [569, 380] width 665 height 712
copy div "If musicians, music enthusiasts and scholars exist, what logical conclusion can…"
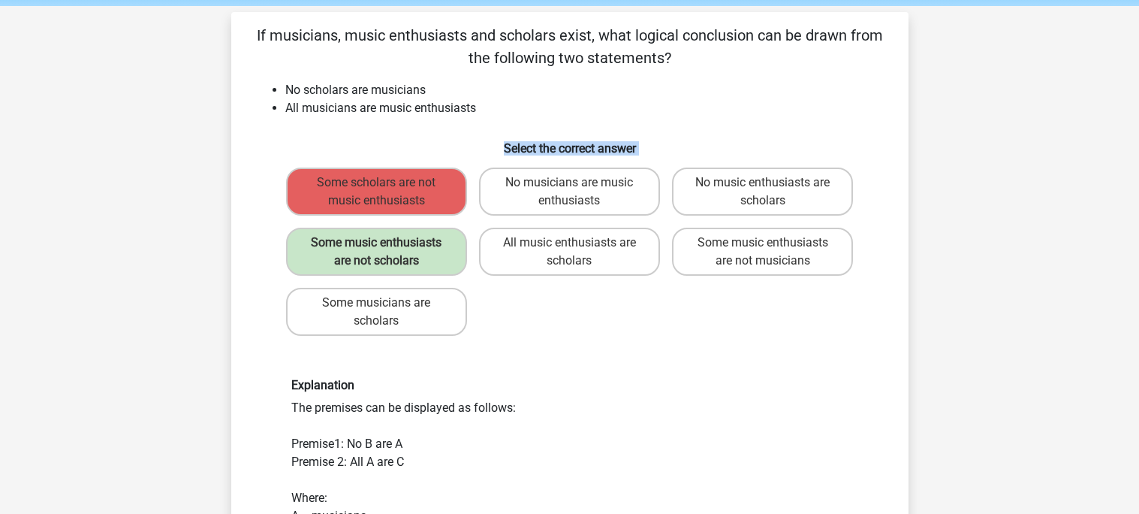
drag, startPoint x: 296, startPoint y: 137, endPoint x: 505, endPoint y: 310, distance: 270.9
click at [505, 310] on div "If musicians, music enthusiasts and scholars exist, what logical conclusion can…" at bounding box center [569, 380] width 665 height 712
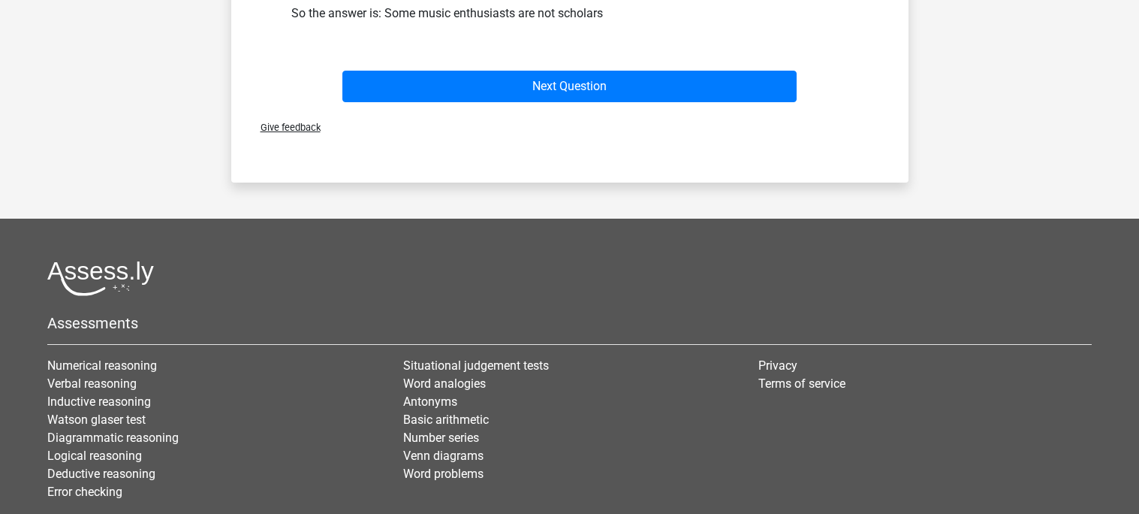
scroll to position [691, 0]
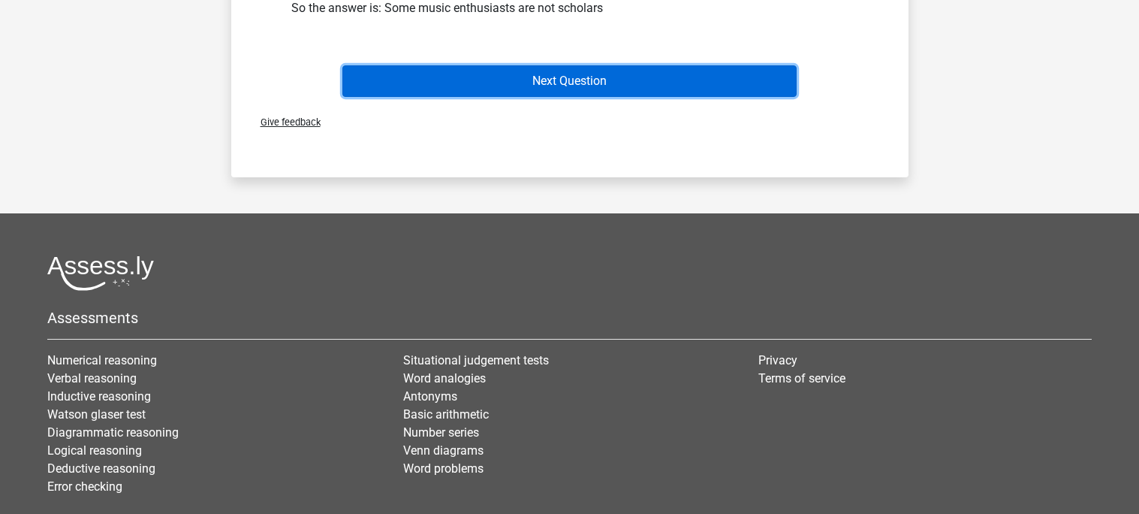
click at [550, 84] on button "Next Question" at bounding box center [569, 81] width 454 height 32
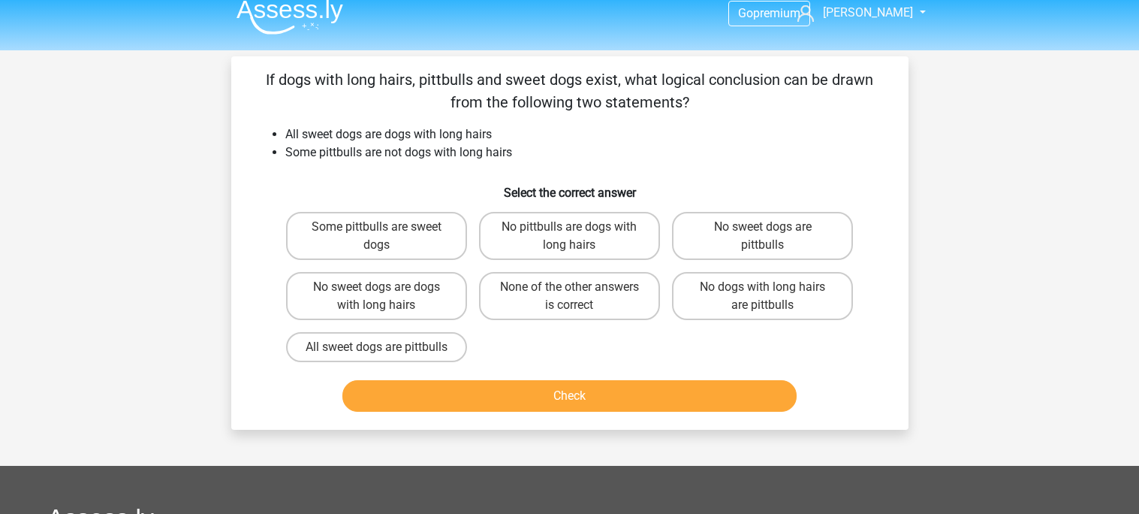
scroll to position [18, 0]
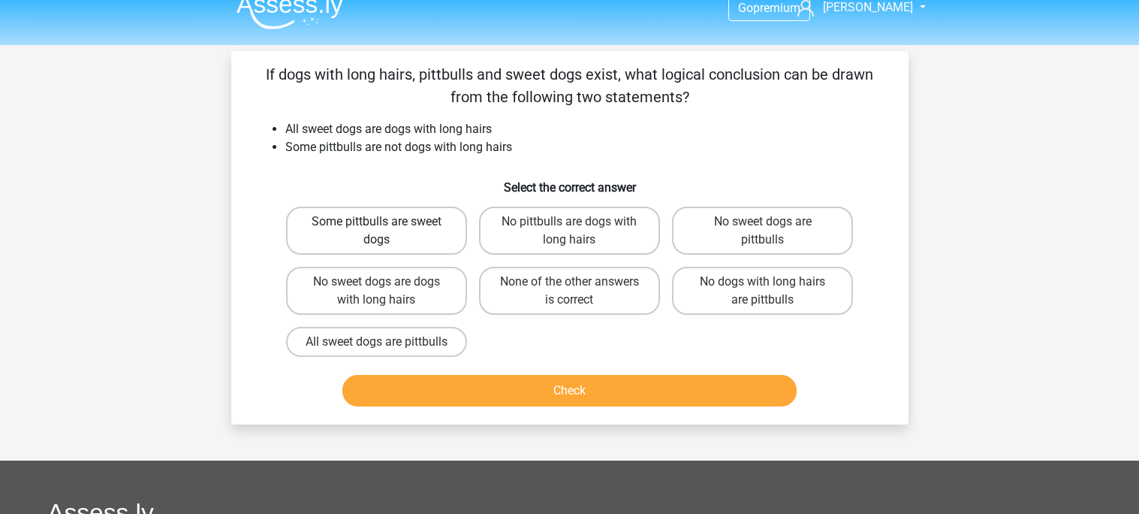
click at [386, 242] on label "Some pittbulls are sweet dogs" at bounding box center [376, 230] width 181 height 48
click at [386, 231] on input "Some pittbulls are sweet dogs" at bounding box center [381, 226] width 10 height 10
radio input "true"
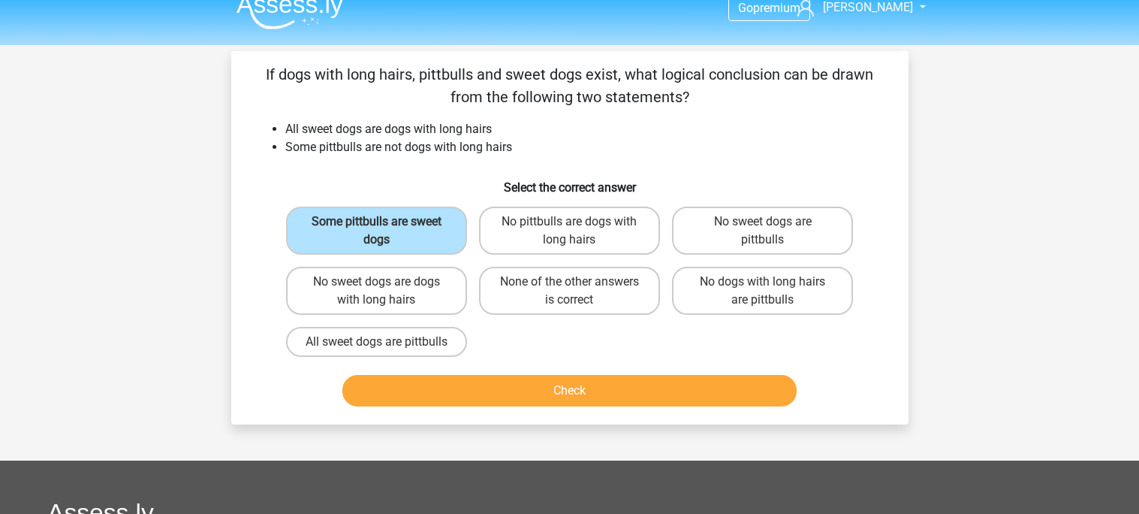
click at [482, 386] on div "Check" at bounding box center [569, 388] width 629 height 50
click at [489, 395] on button "Check" at bounding box center [569, 391] width 454 height 32
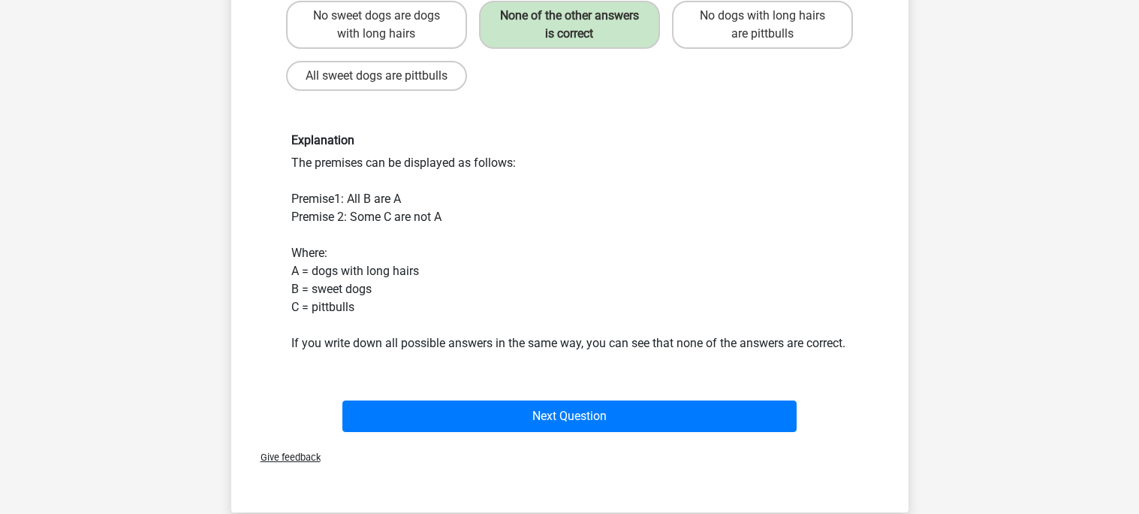
scroll to position [283, 0]
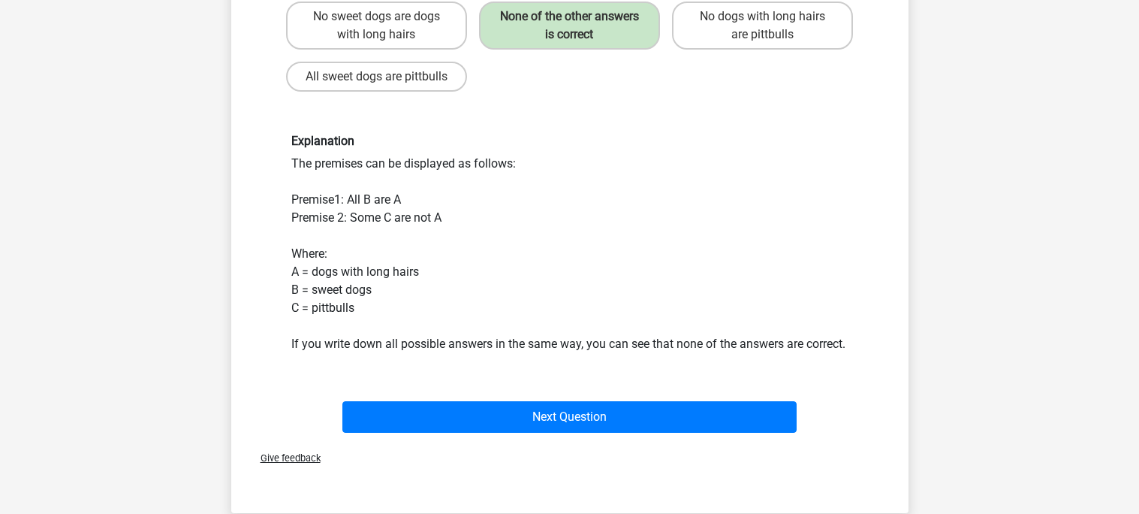
click at [296, 463] on span "Give feedback" at bounding box center [285, 457] width 72 height 11
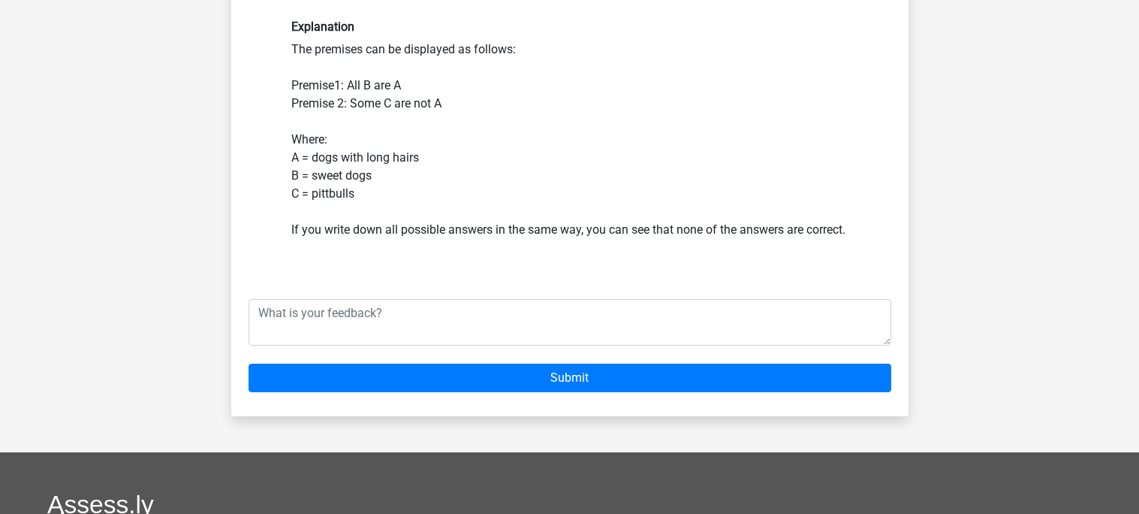
scroll to position [402, 0]
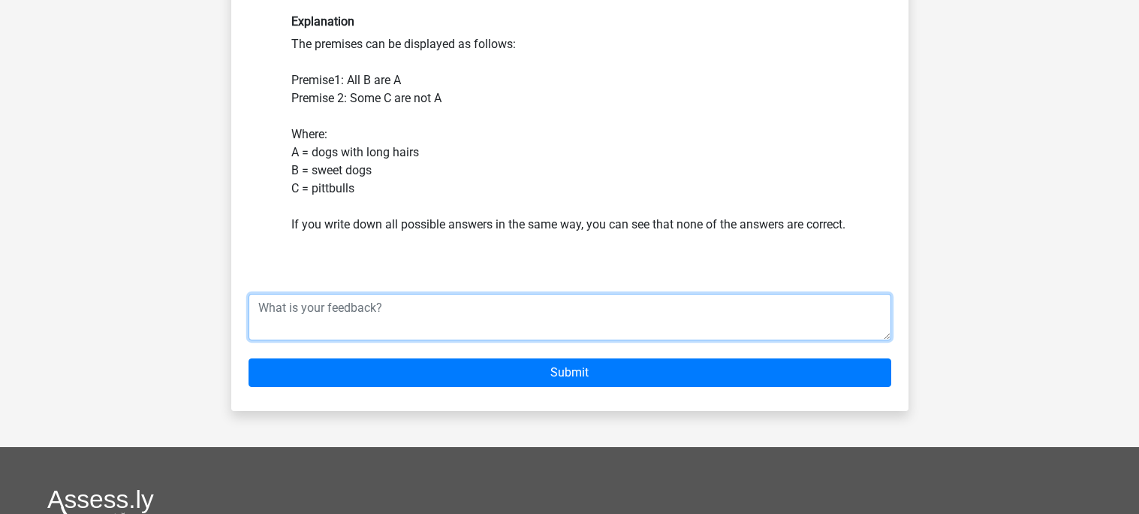
click at [459, 332] on textarea at bounding box center [570, 317] width 643 height 47
click at [541, 340] on textarea "what is the right answer" at bounding box center [570, 317] width 643 height 47
type textarea "w"
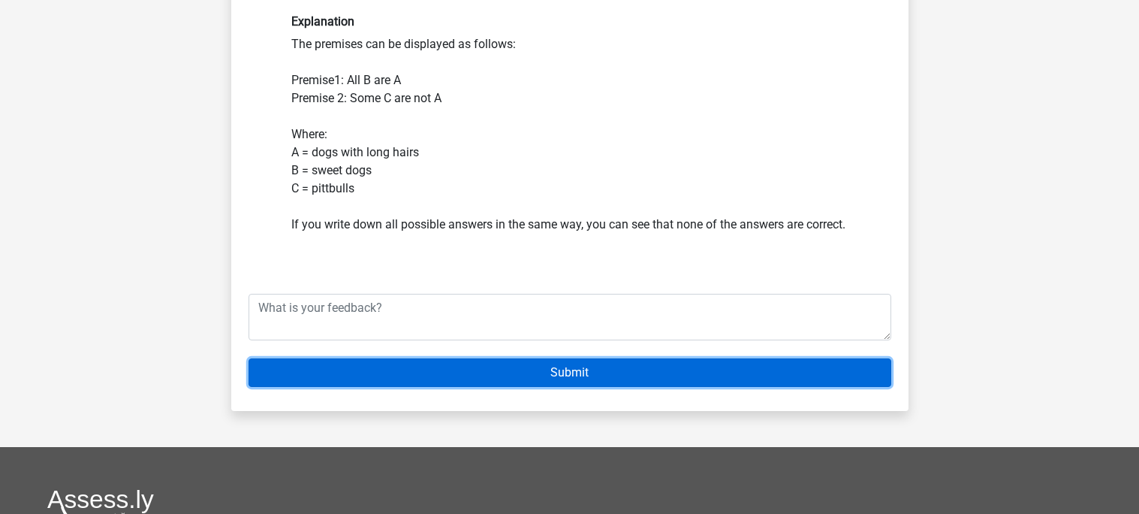
click at [541, 387] on input "Submit" at bounding box center [570, 372] width 643 height 29
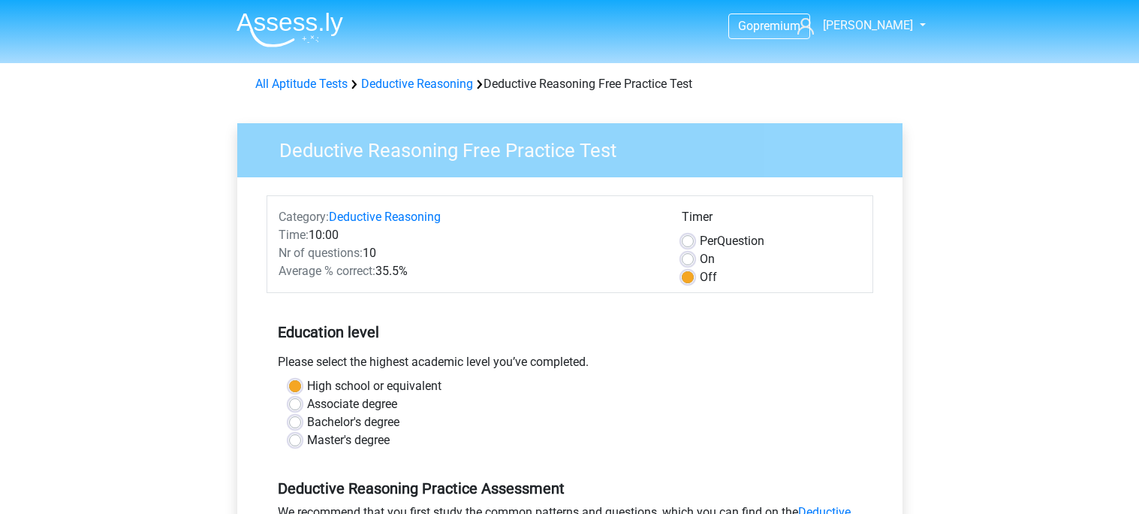
scroll to position [489, 0]
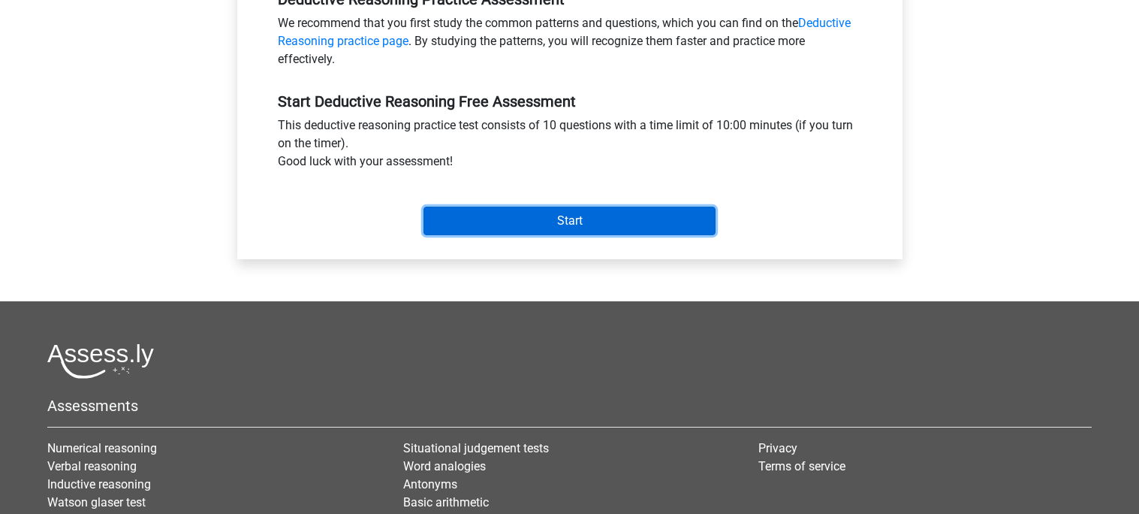
click at [673, 211] on input "Start" at bounding box center [569, 220] width 292 height 29
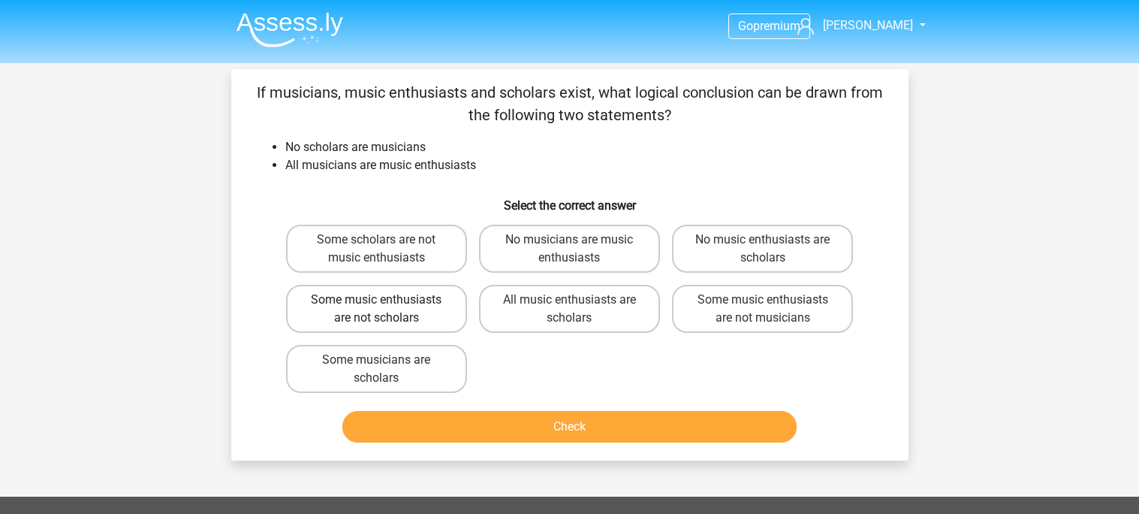
click at [420, 290] on label "Some music enthusiasts are not scholars" at bounding box center [376, 309] width 181 height 48
click at [386, 300] on input "Some music enthusiasts are not scholars" at bounding box center [381, 305] width 10 height 10
radio input "true"
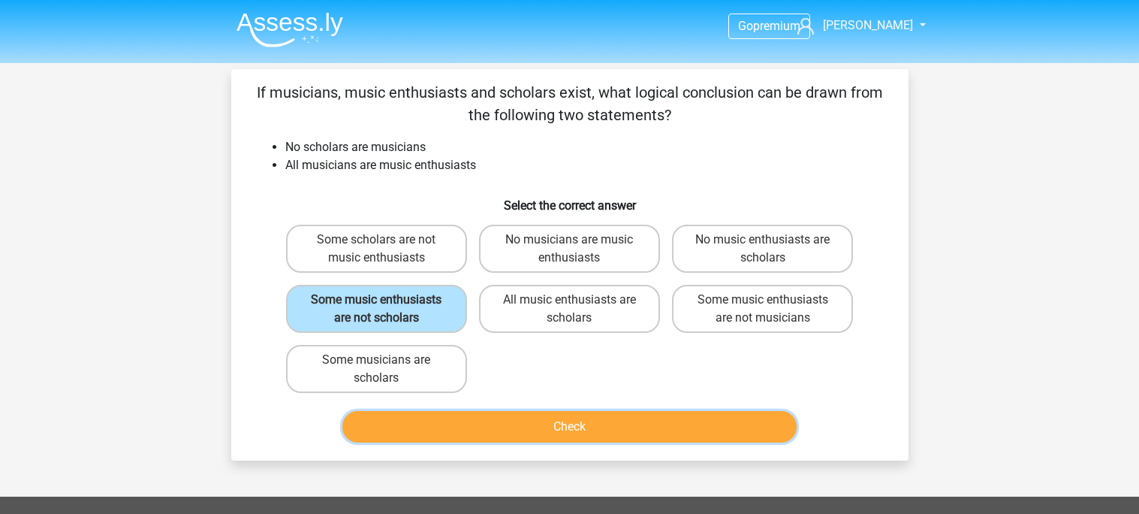
click at [521, 420] on button "Check" at bounding box center [569, 427] width 454 height 32
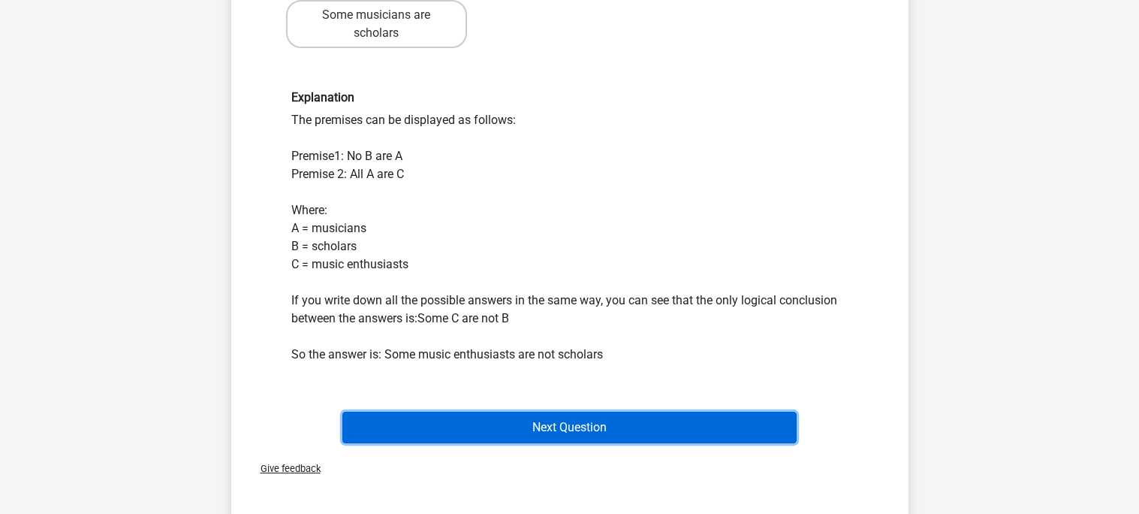
click at [520, 423] on button "Next Question" at bounding box center [569, 427] width 454 height 32
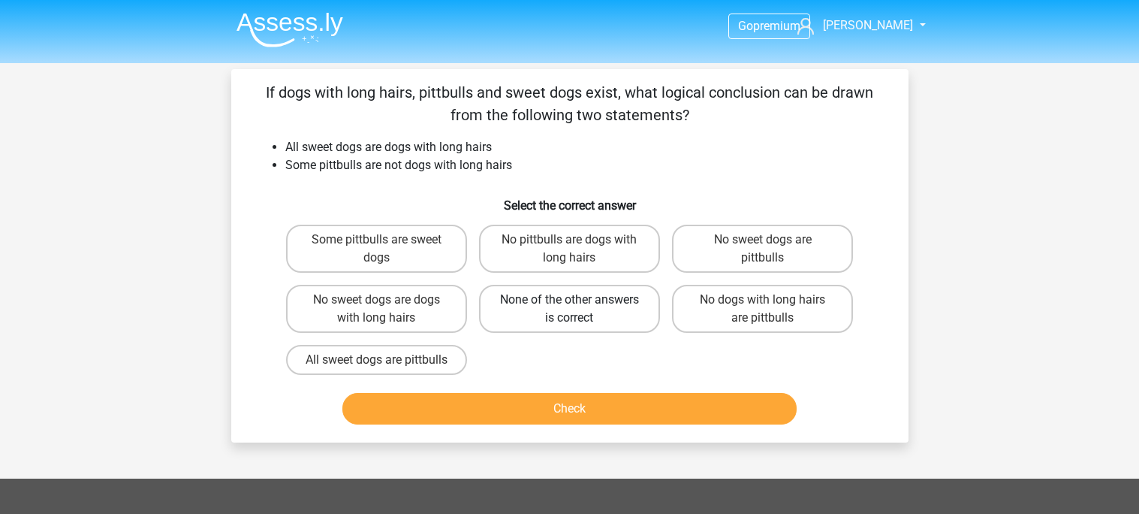
click at [583, 318] on label "None of the other answers is correct" at bounding box center [569, 309] width 181 height 48
click at [579, 309] on input "None of the other answers is correct" at bounding box center [574, 305] width 10 height 10
radio input "true"
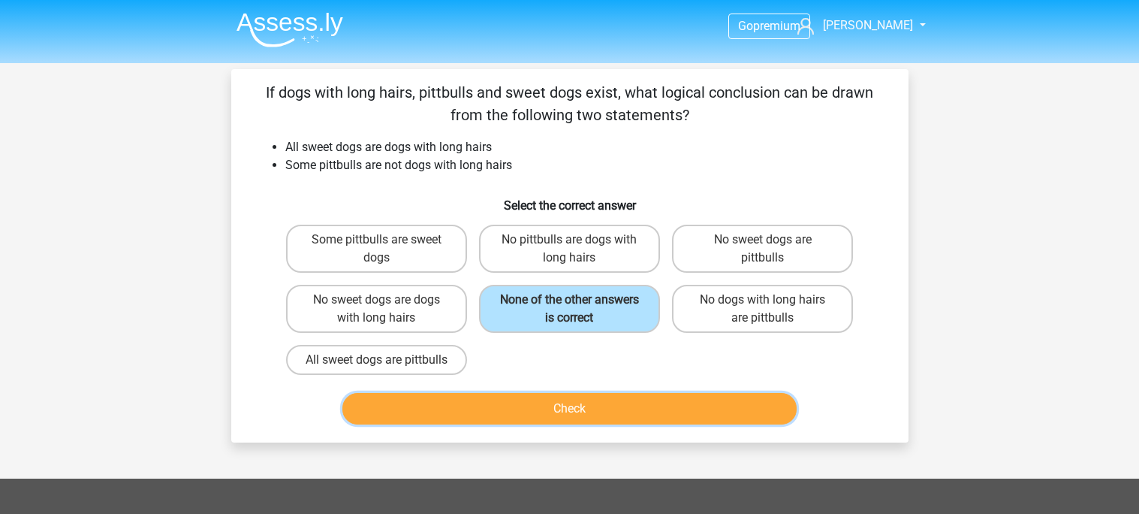
click at [598, 408] on button "Check" at bounding box center [569, 409] width 454 height 32
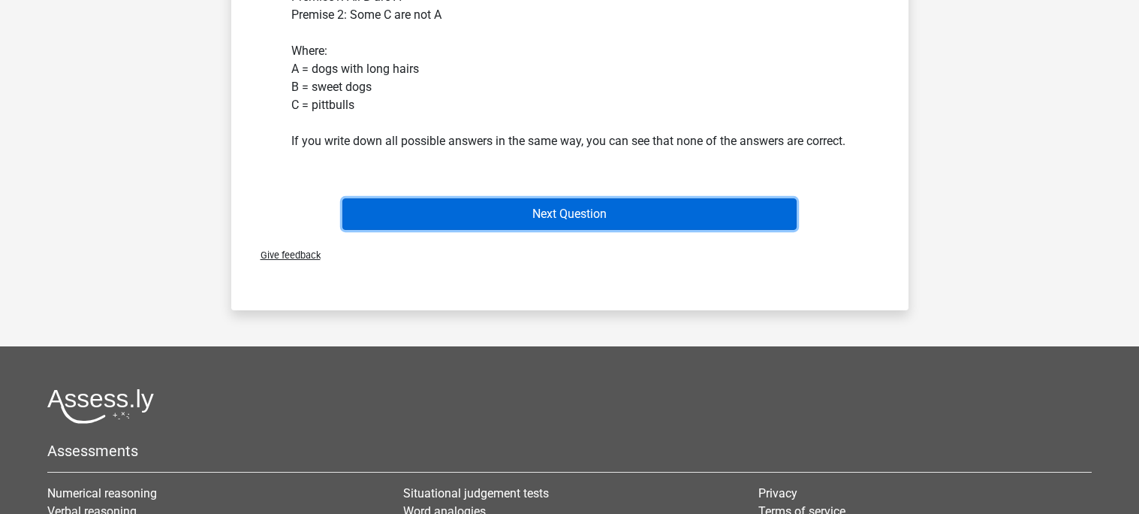
click at [578, 230] on button "Next Question" at bounding box center [569, 214] width 454 height 32
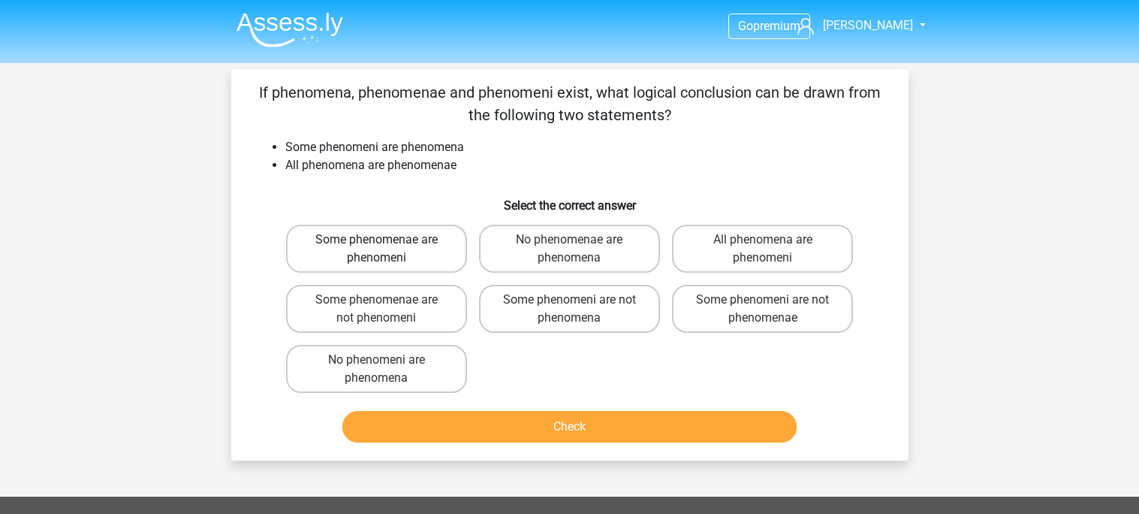
click at [423, 268] on label "Some phenomenae are phenomeni" at bounding box center [376, 248] width 181 height 48
click at [386, 249] on input "Some phenomenae are phenomeni" at bounding box center [381, 244] width 10 height 10
radio input "true"
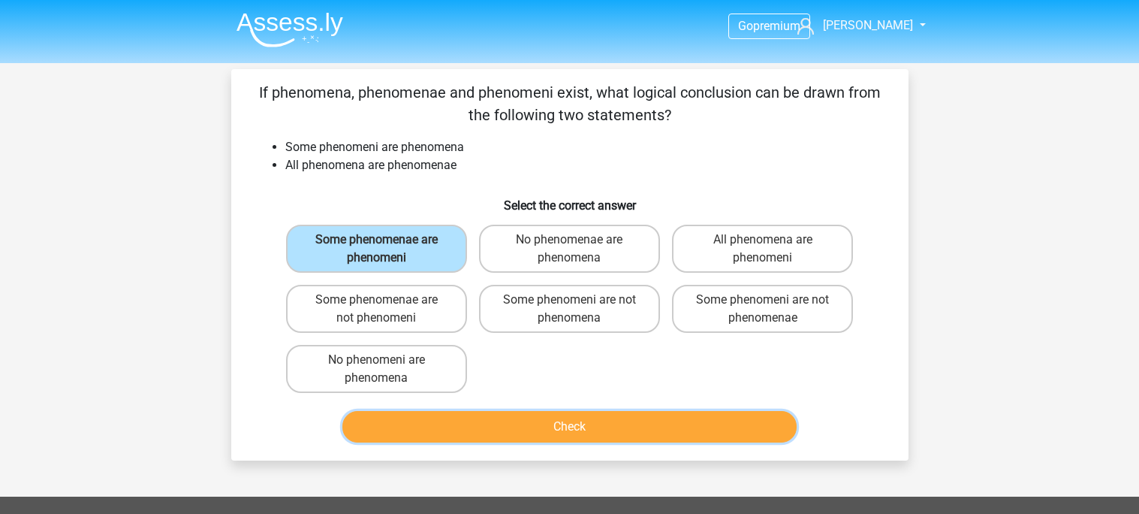
click at [554, 426] on button "Check" at bounding box center [569, 427] width 454 height 32
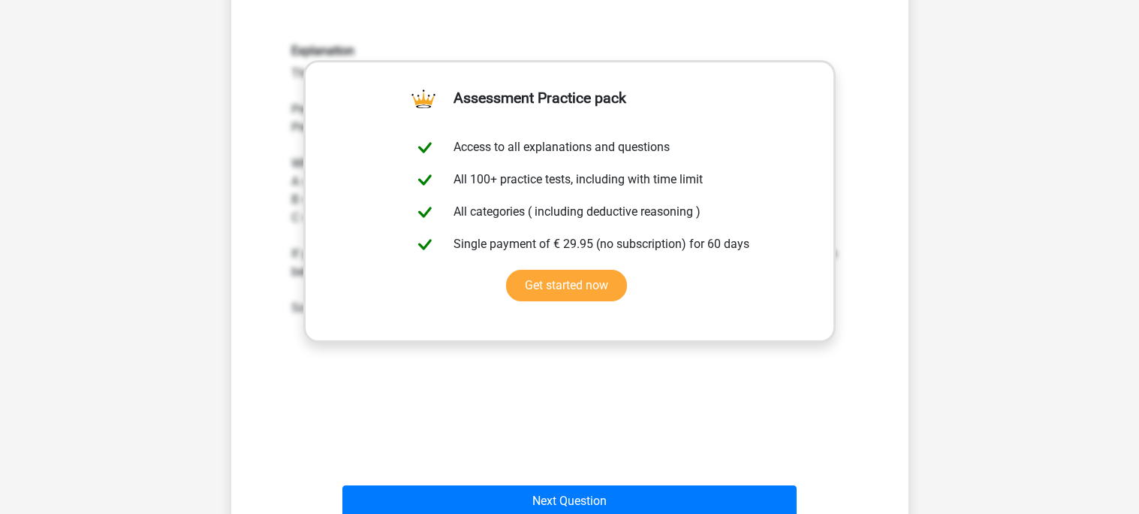
scroll to position [412, 0]
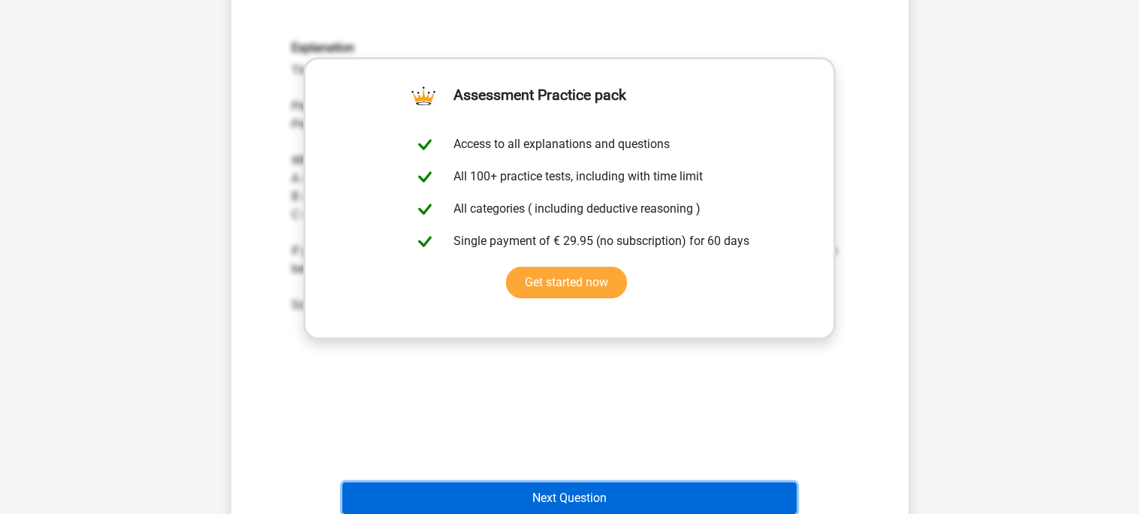
click at [572, 496] on button "Next Question" at bounding box center [569, 498] width 454 height 32
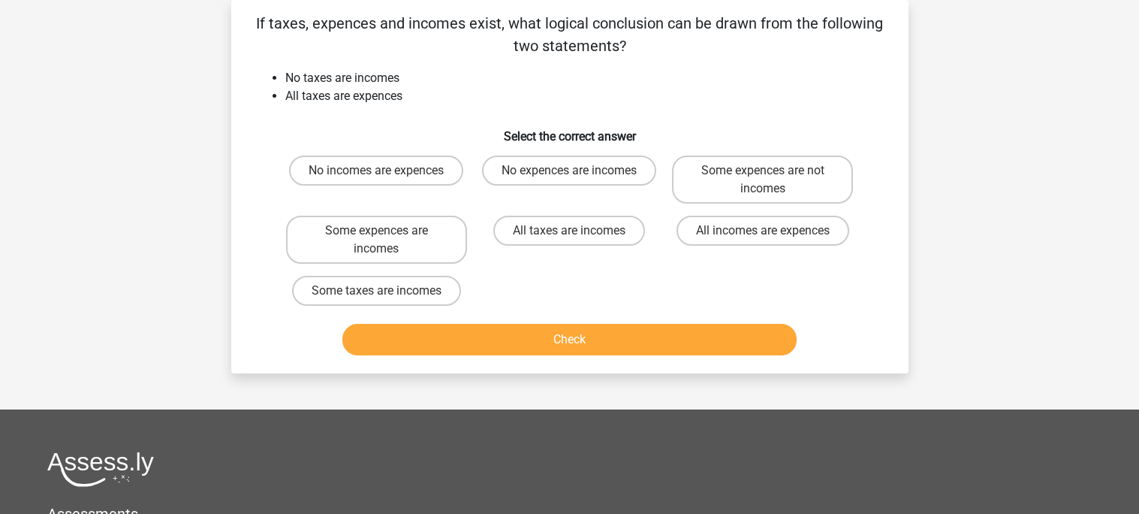
scroll to position [0, 0]
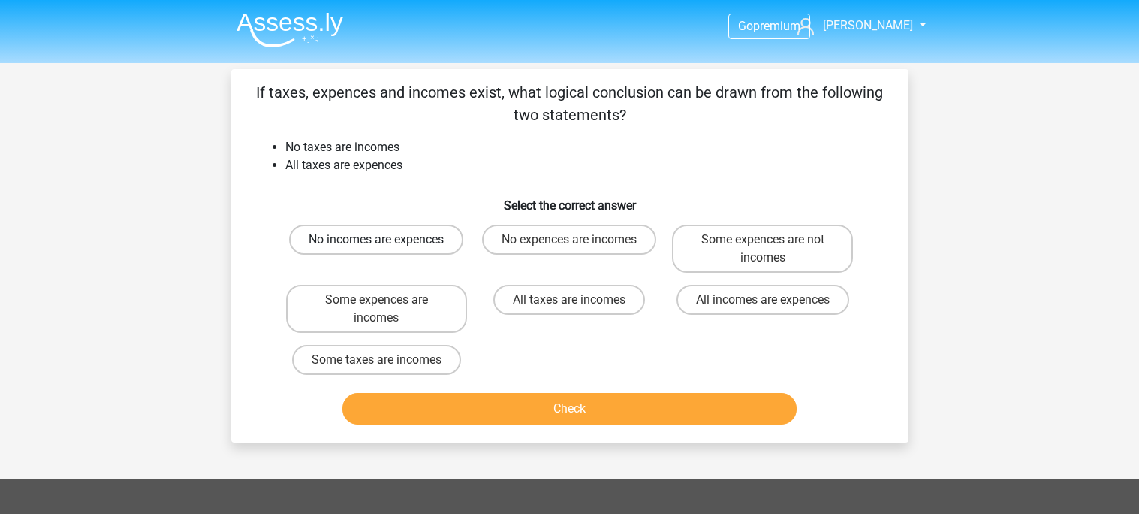
click at [410, 234] on label "No incomes are expences" at bounding box center [376, 239] width 174 height 30
click at [386, 239] on input "No incomes are expences" at bounding box center [381, 244] width 10 height 10
radio input "true"
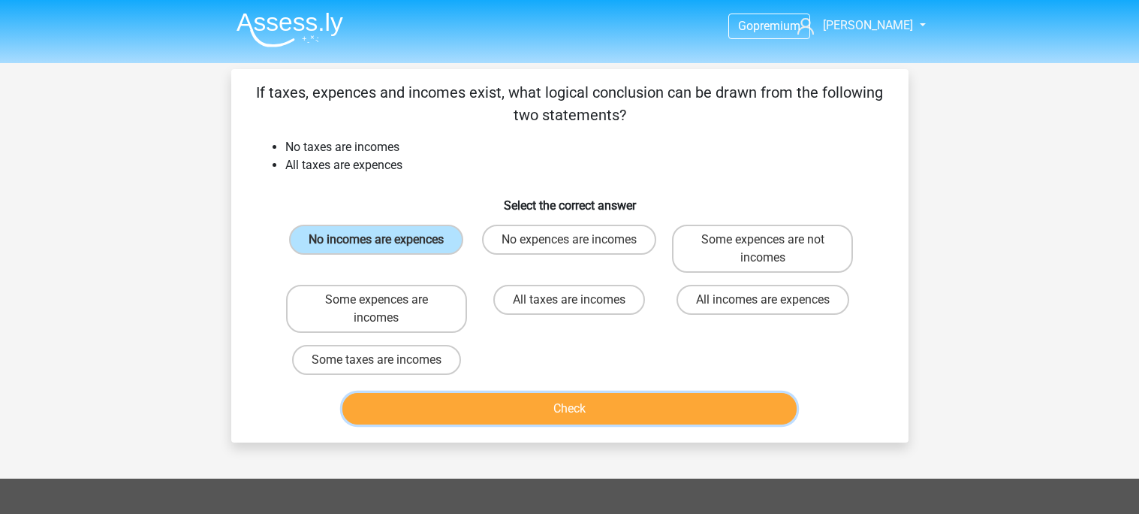
click at [534, 413] on button "Check" at bounding box center [569, 409] width 454 height 32
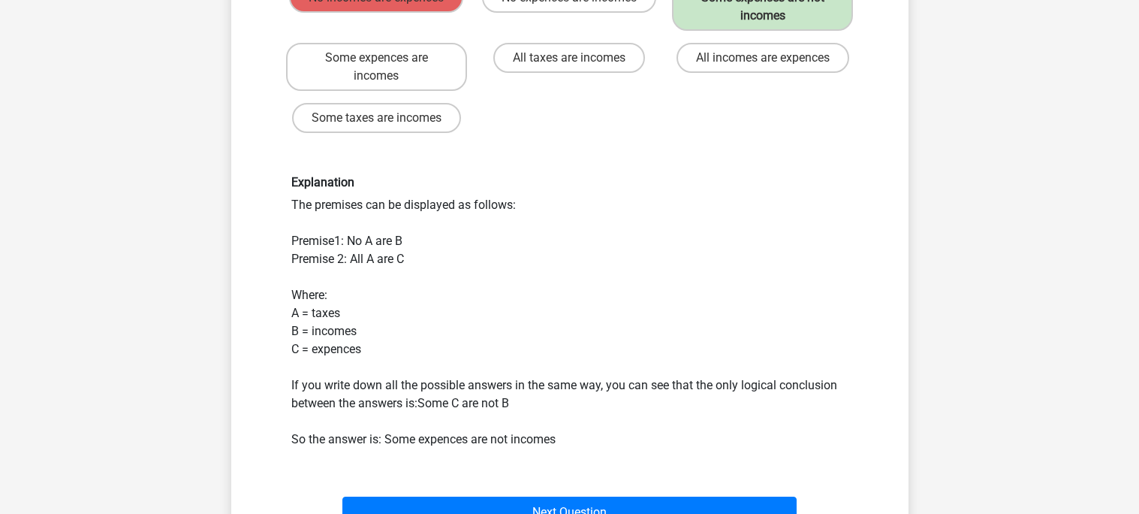
scroll to position [238, 0]
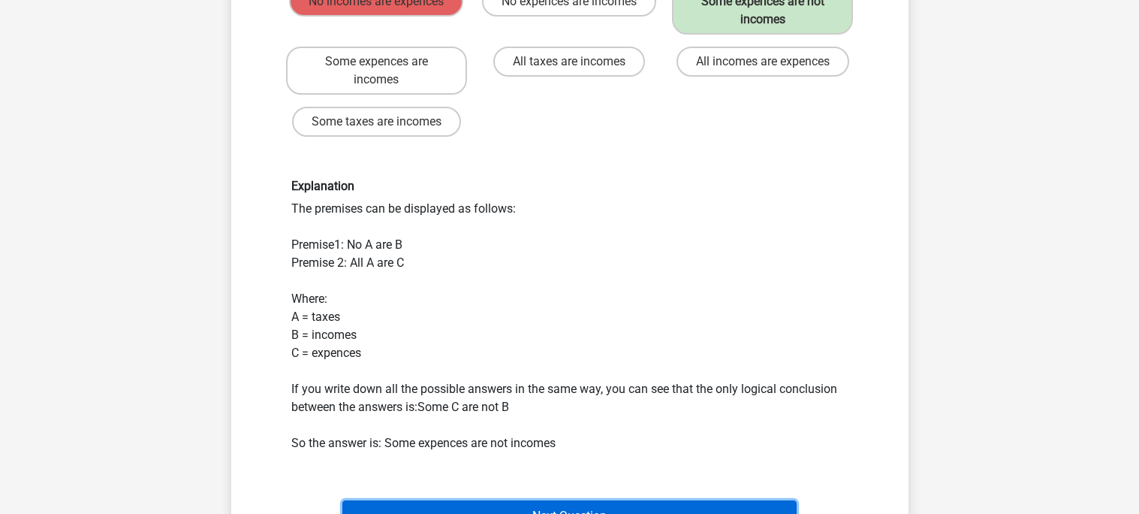
click at [743, 500] on button "Next Question" at bounding box center [569, 516] width 454 height 32
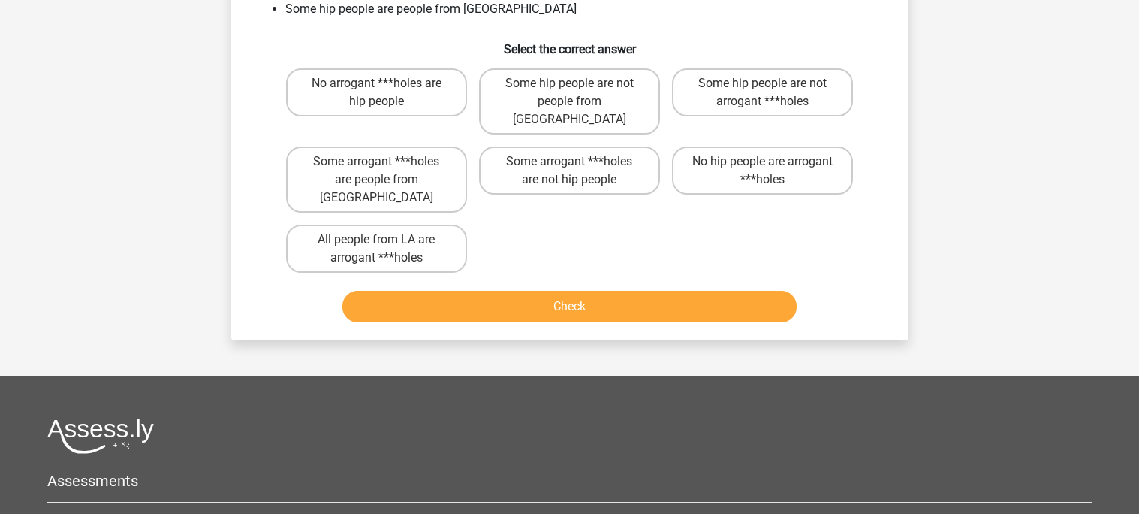
scroll to position [69, 0]
